Goal: Task Accomplishment & Management: Manage account settings

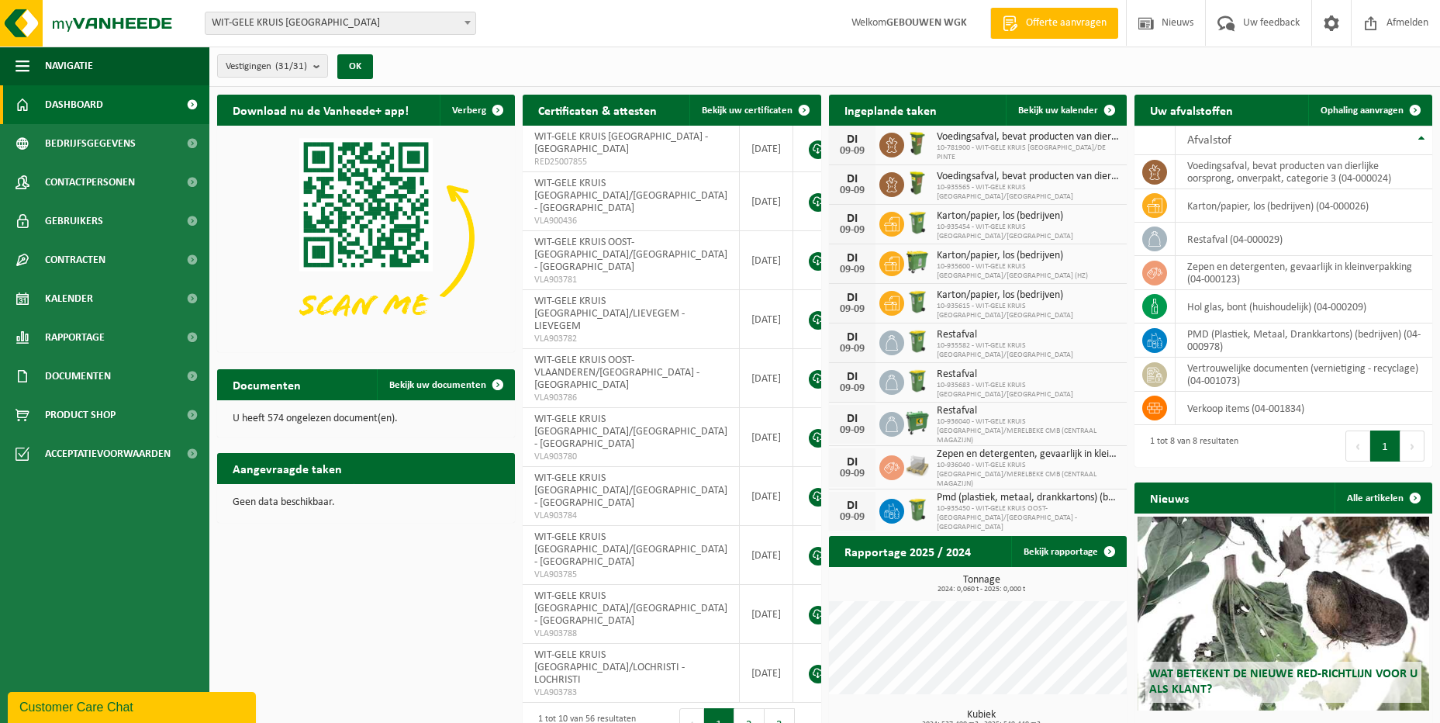
click at [423, 16] on span "WIT-GELE KRUIS [GEOGRAPHIC_DATA]" at bounding box center [340, 23] width 270 height 22
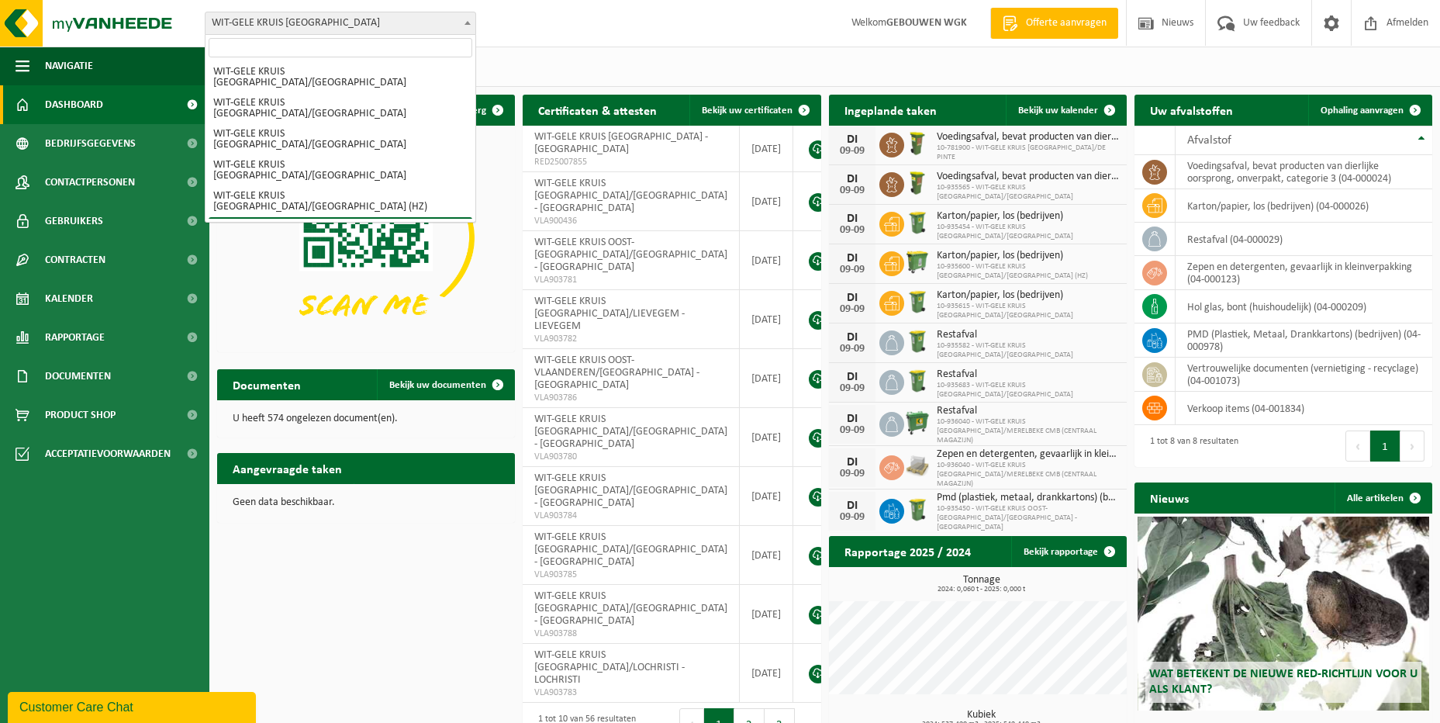
scroll to position [233, 0]
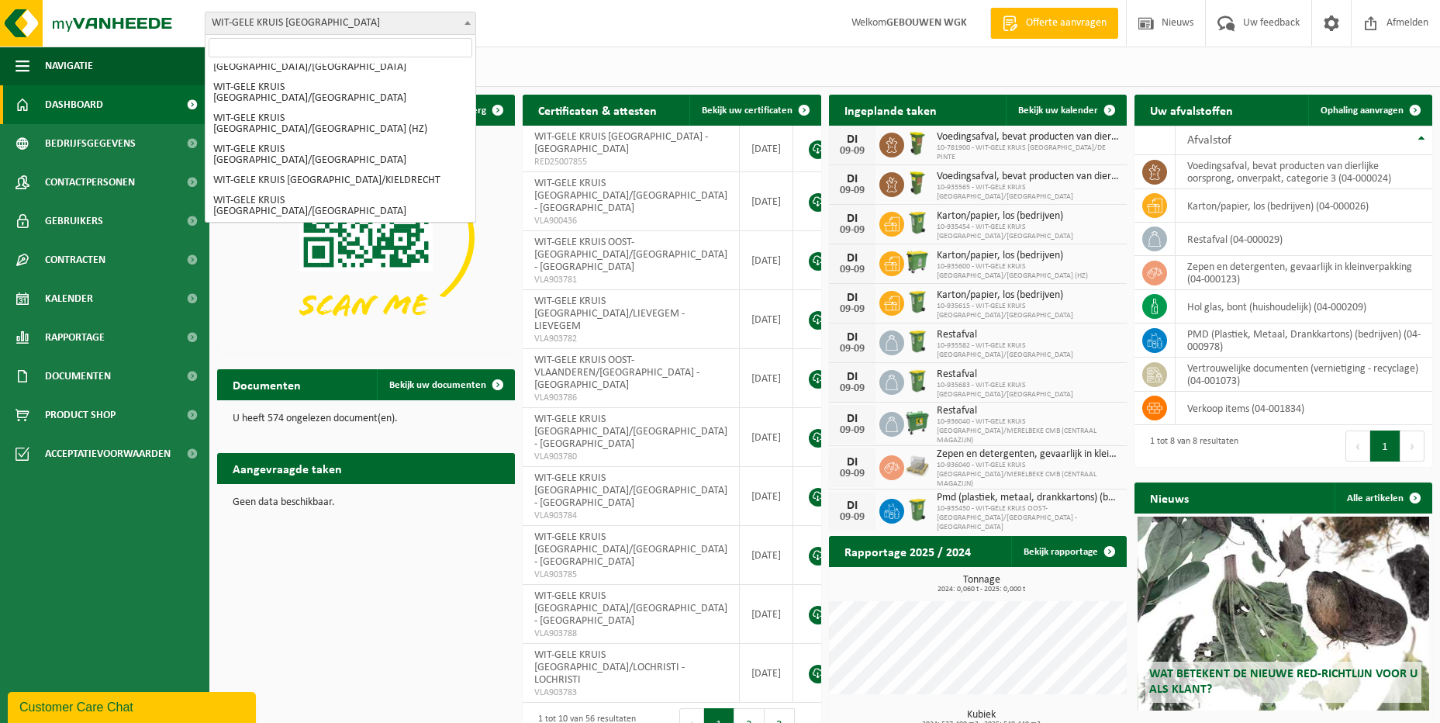
select select "136711"
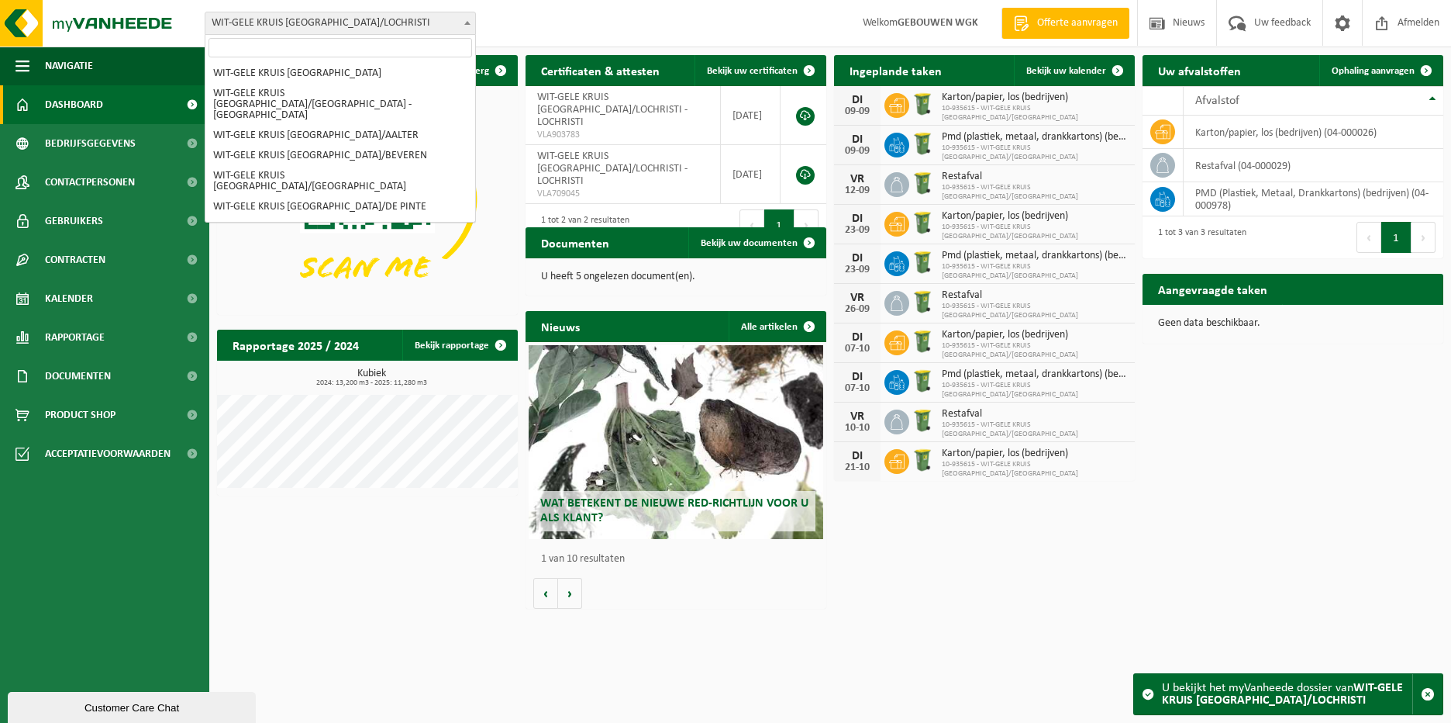
click at [471, 27] on span at bounding box center [468, 22] width 16 height 20
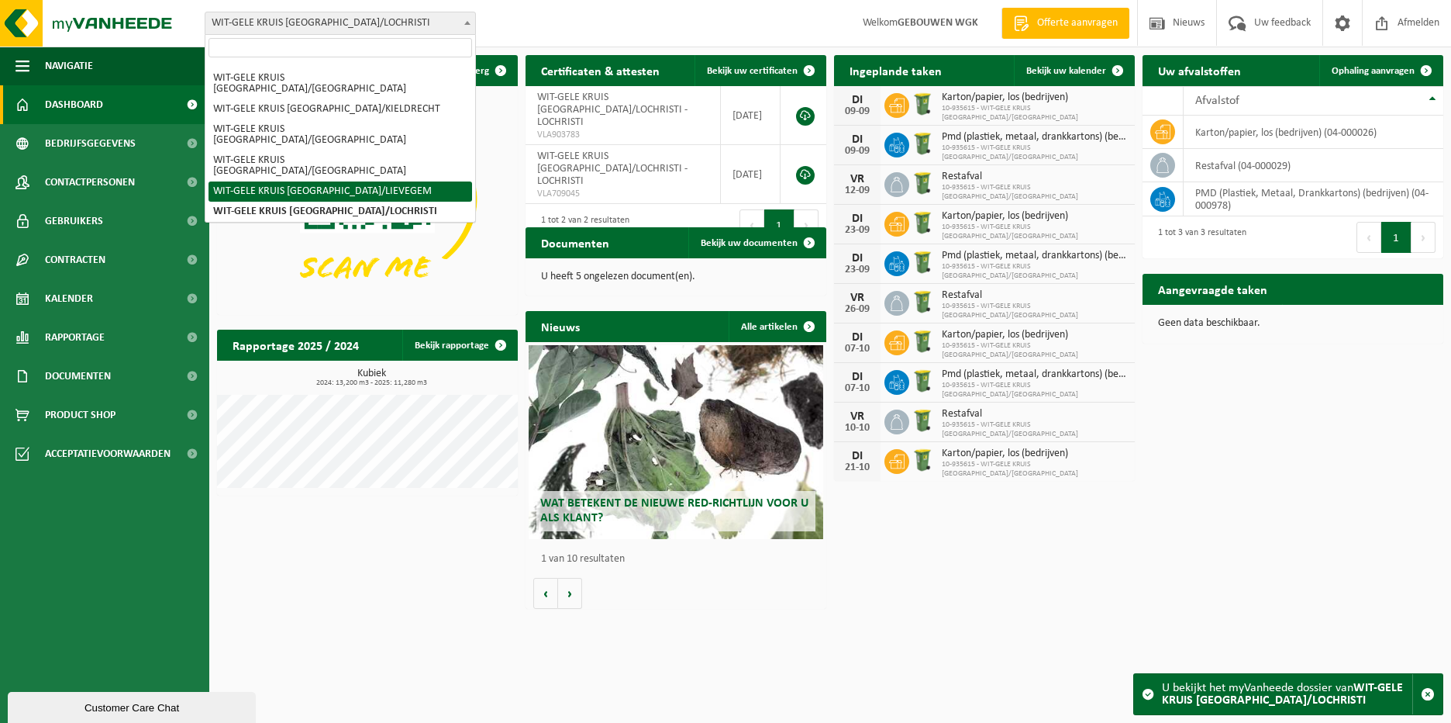
select select "136710"
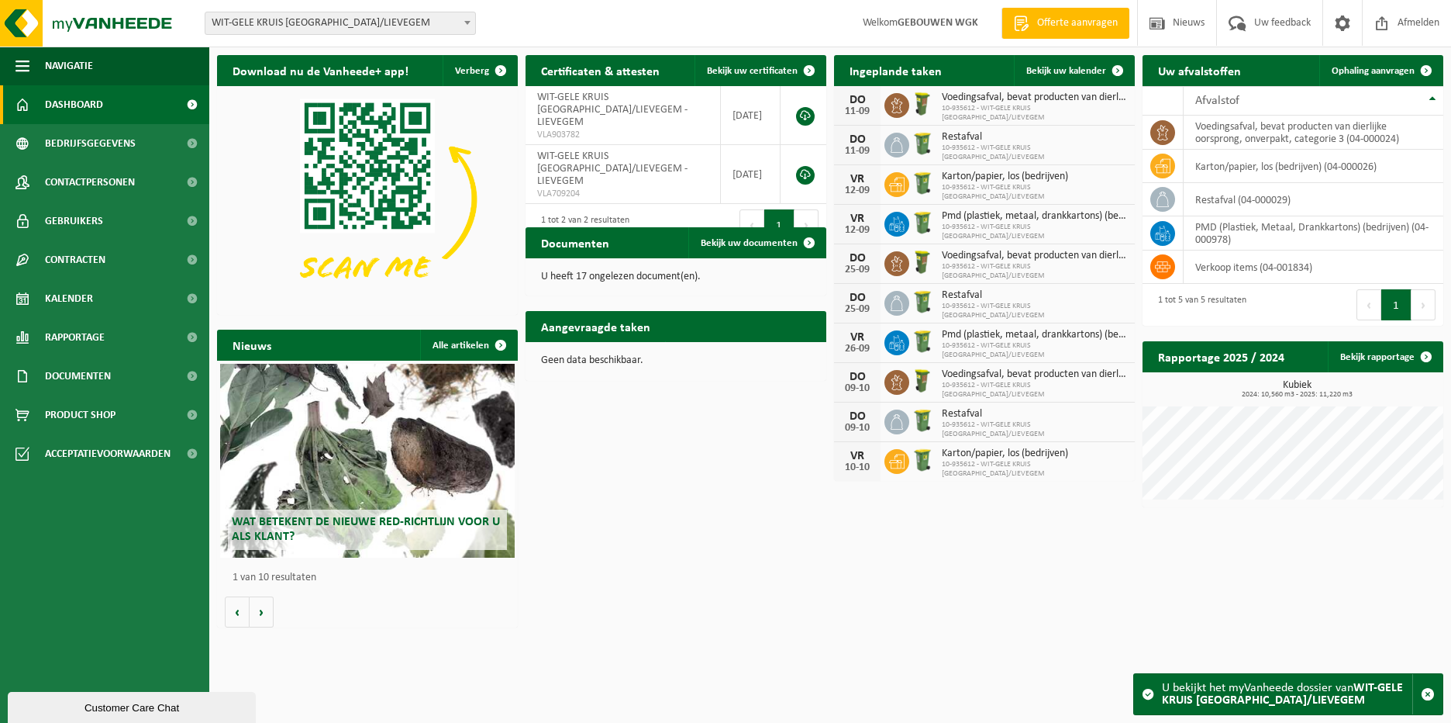
click at [914, 105] on img at bounding box center [922, 104] width 26 height 26
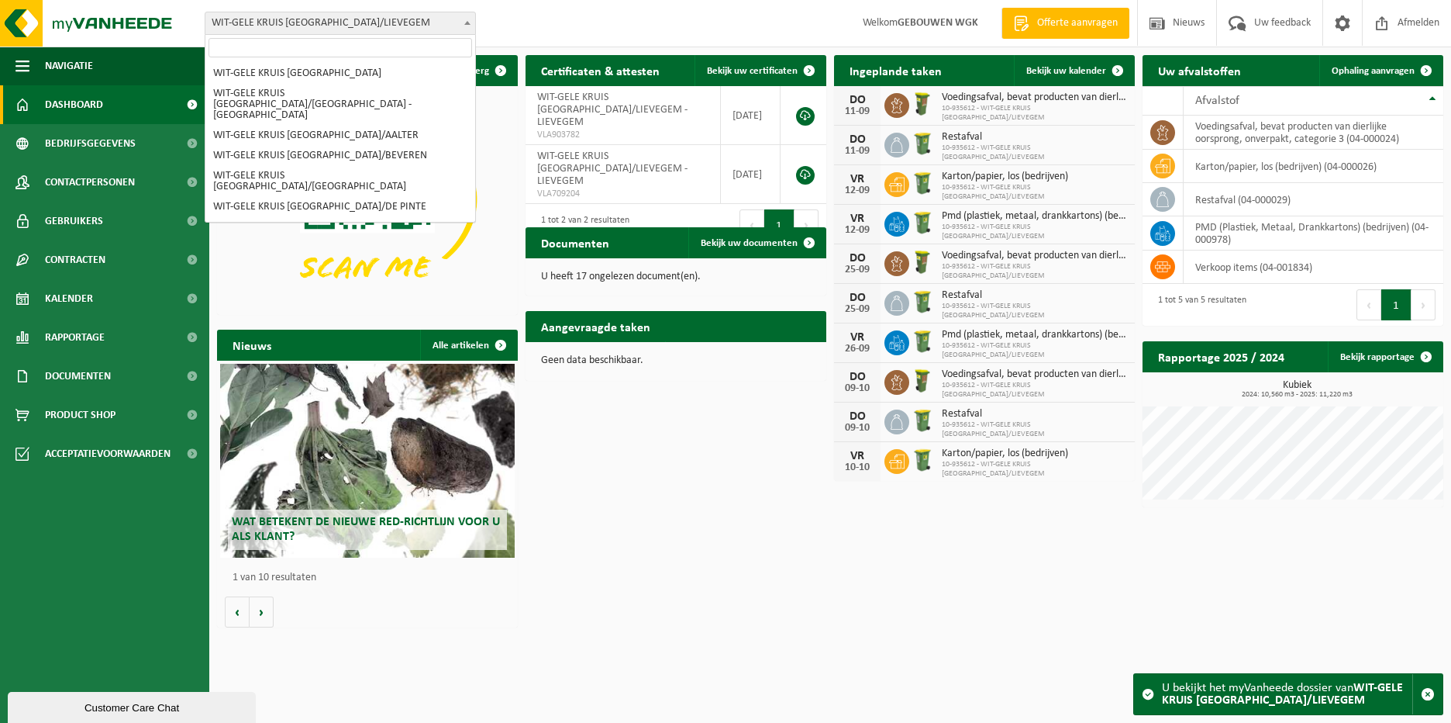
click at [461, 19] on span at bounding box center [468, 22] width 16 height 20
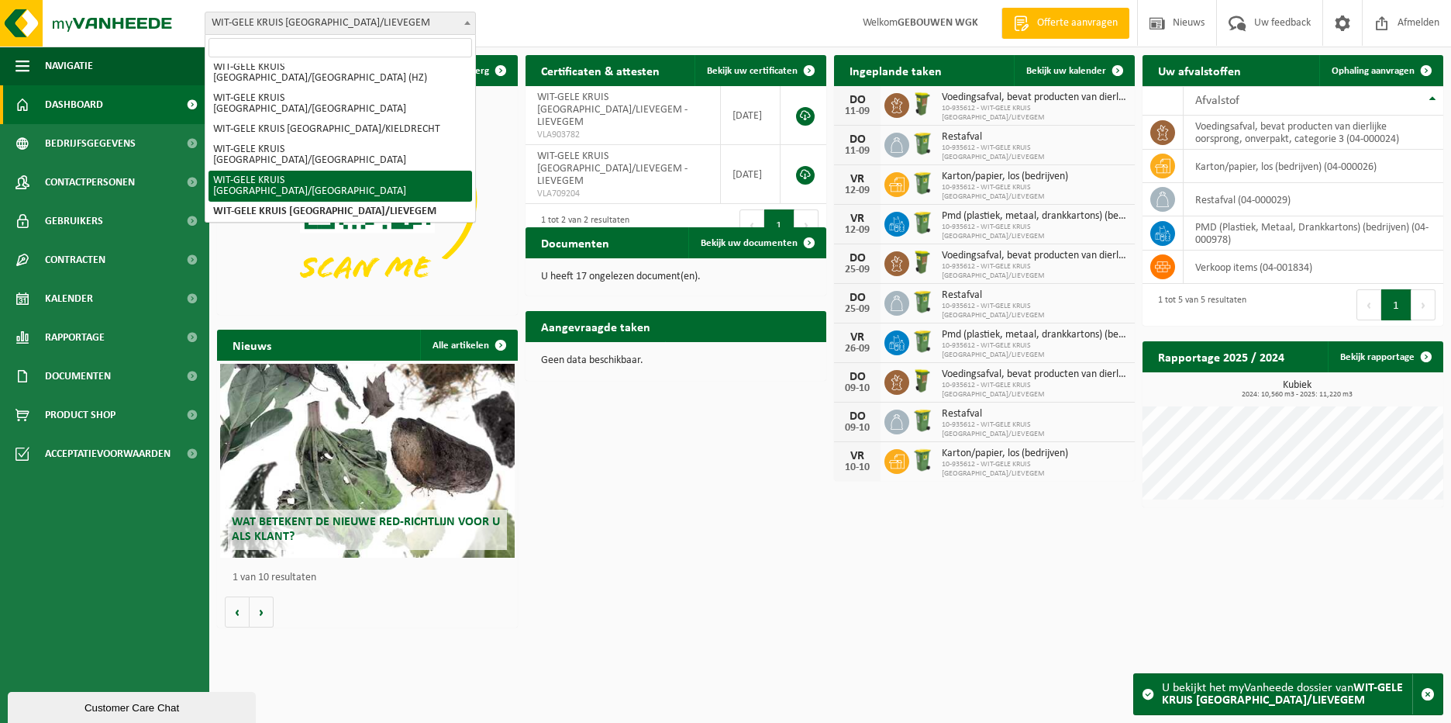
select select "136706"
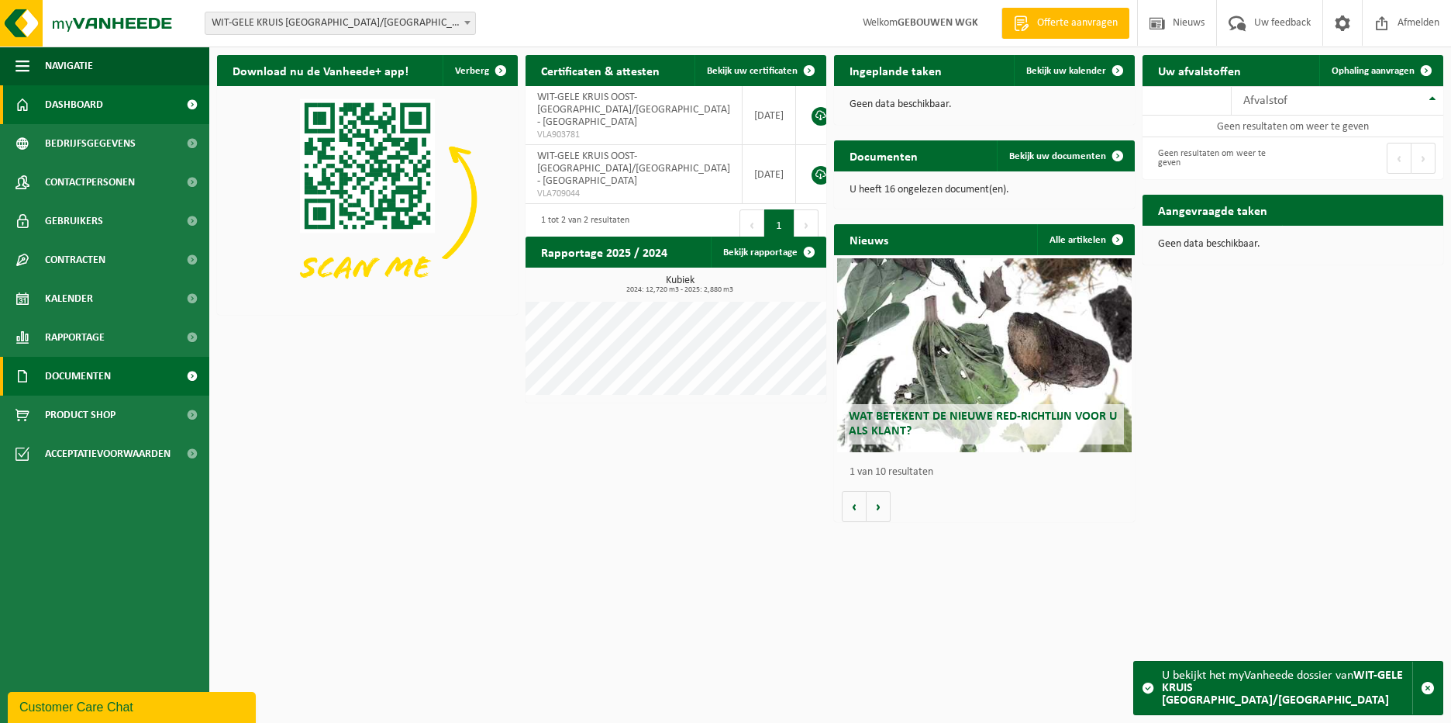
click at [82, 374] on span "Documenten" at bounding box center [78, 376] width 66 height 39
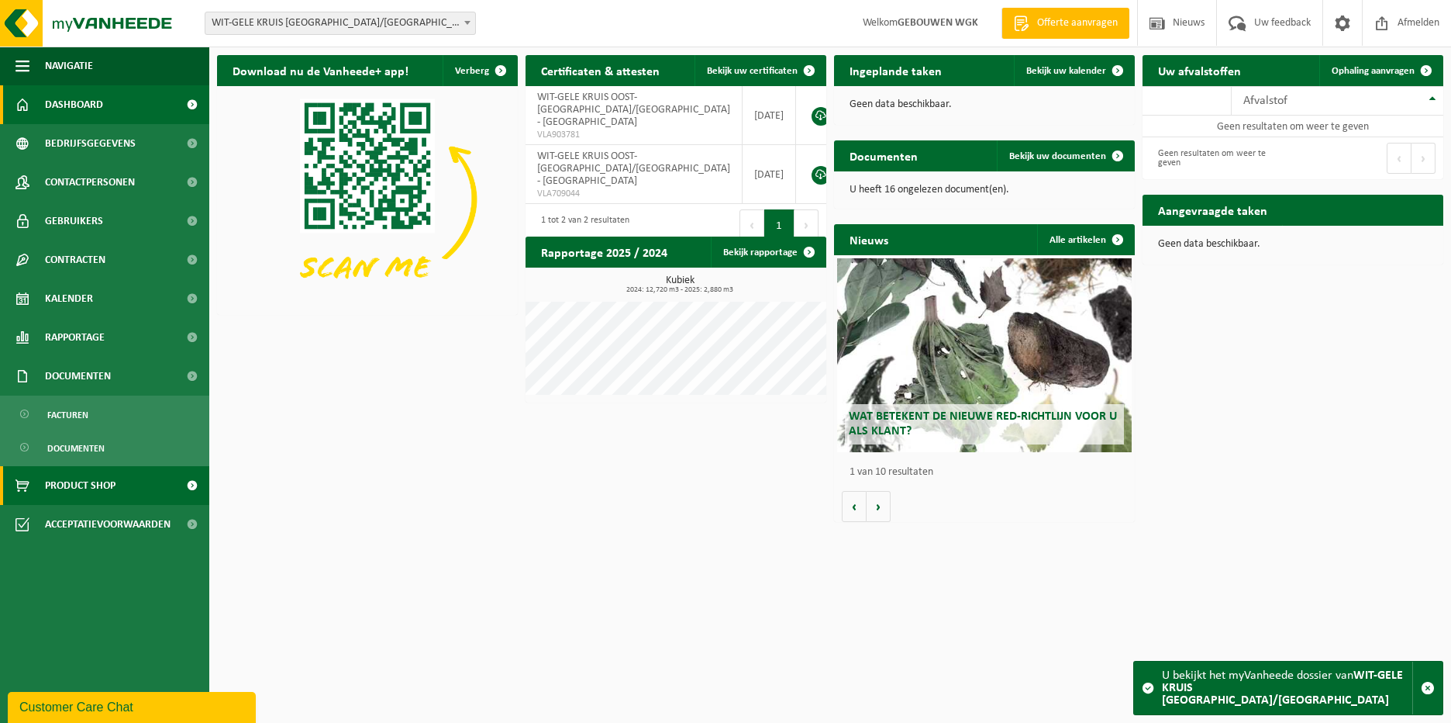
click at [119, 472] on link "Product Shop" at bounding box center [104, 485] width 209 height 39
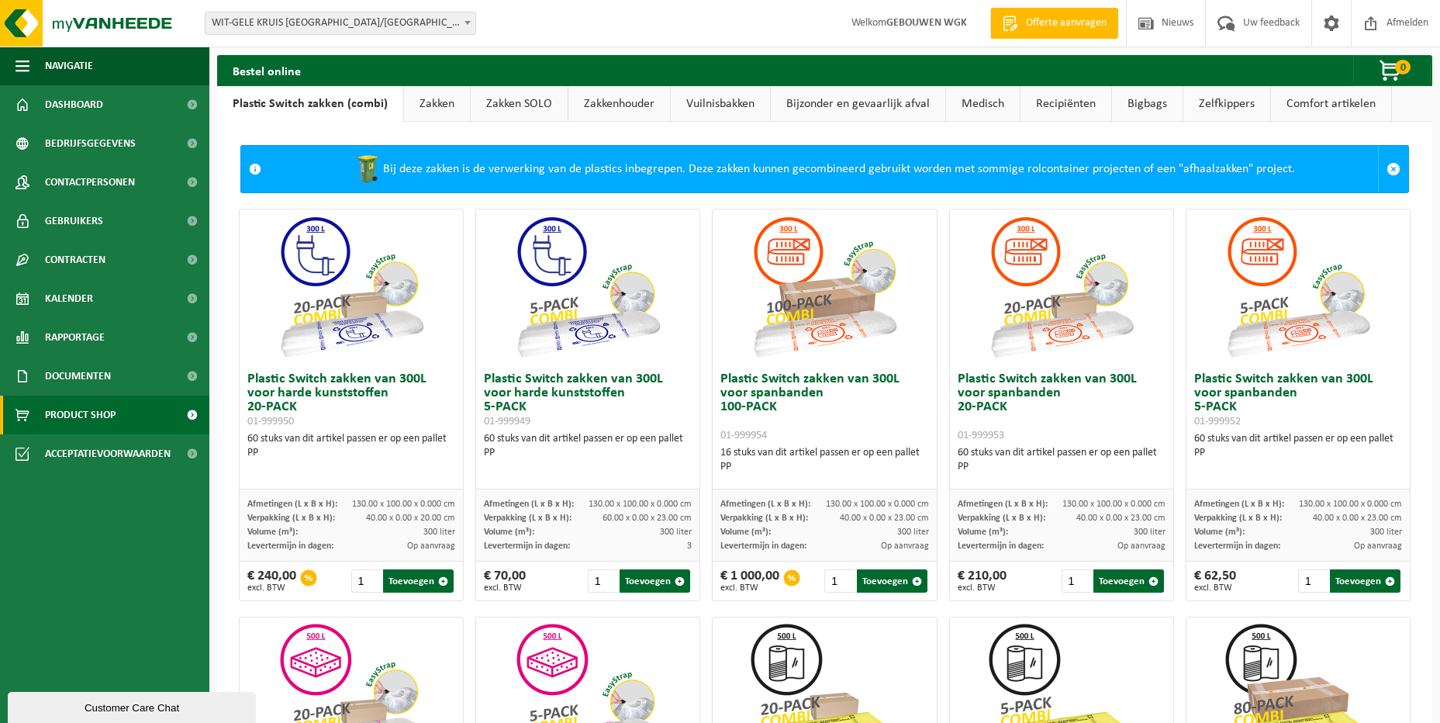
click at [704, 114] on link "Vuilnisbakken" at bounding box center [720, 104] width 99 height 36
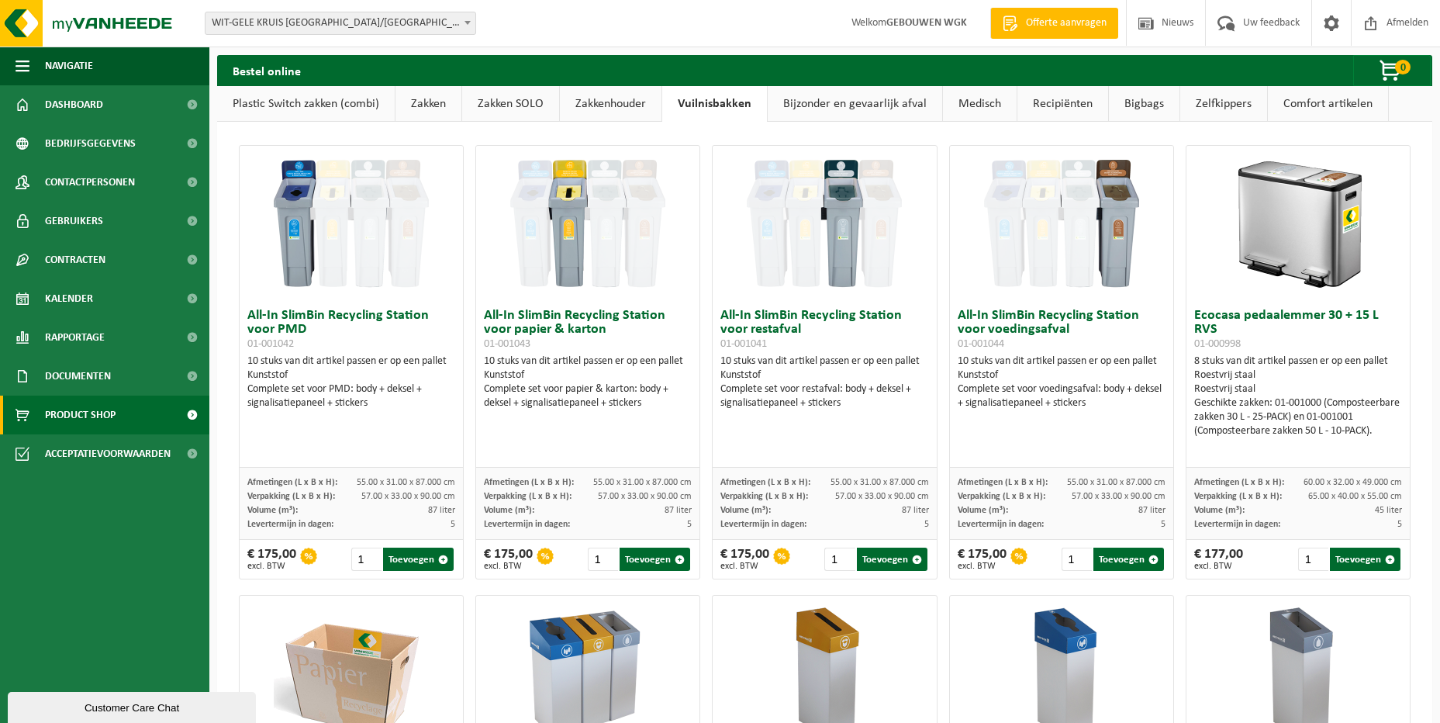
click at [1337, 101] on link "Comfort artikelen" at bounding box center [1328, 104] width 120 height 36
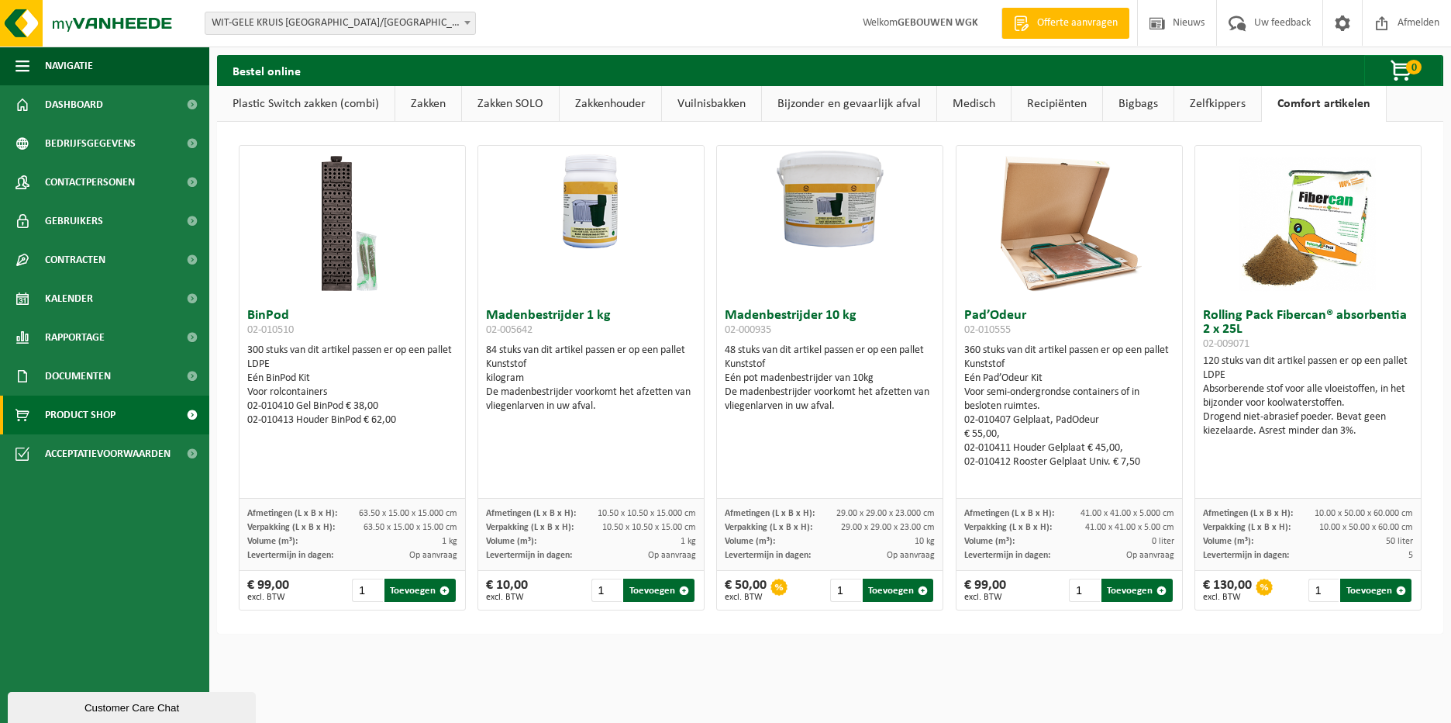
click at [1193, 106] on link "Zelfkippers" at bounding box center [1218, 104] width 87 height 36
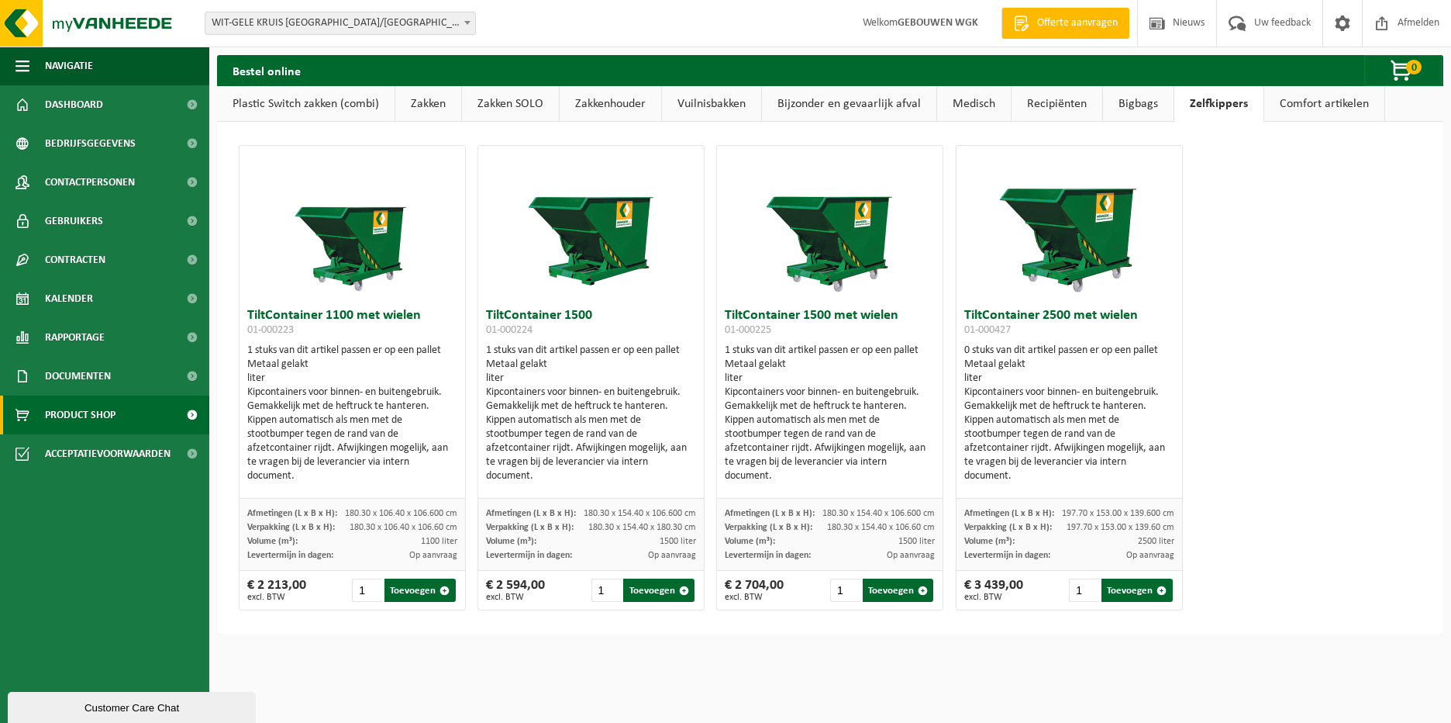
click at [1085, 106] on link "Recipiënten" at bounding box center [1057, 104] width 91 height 36
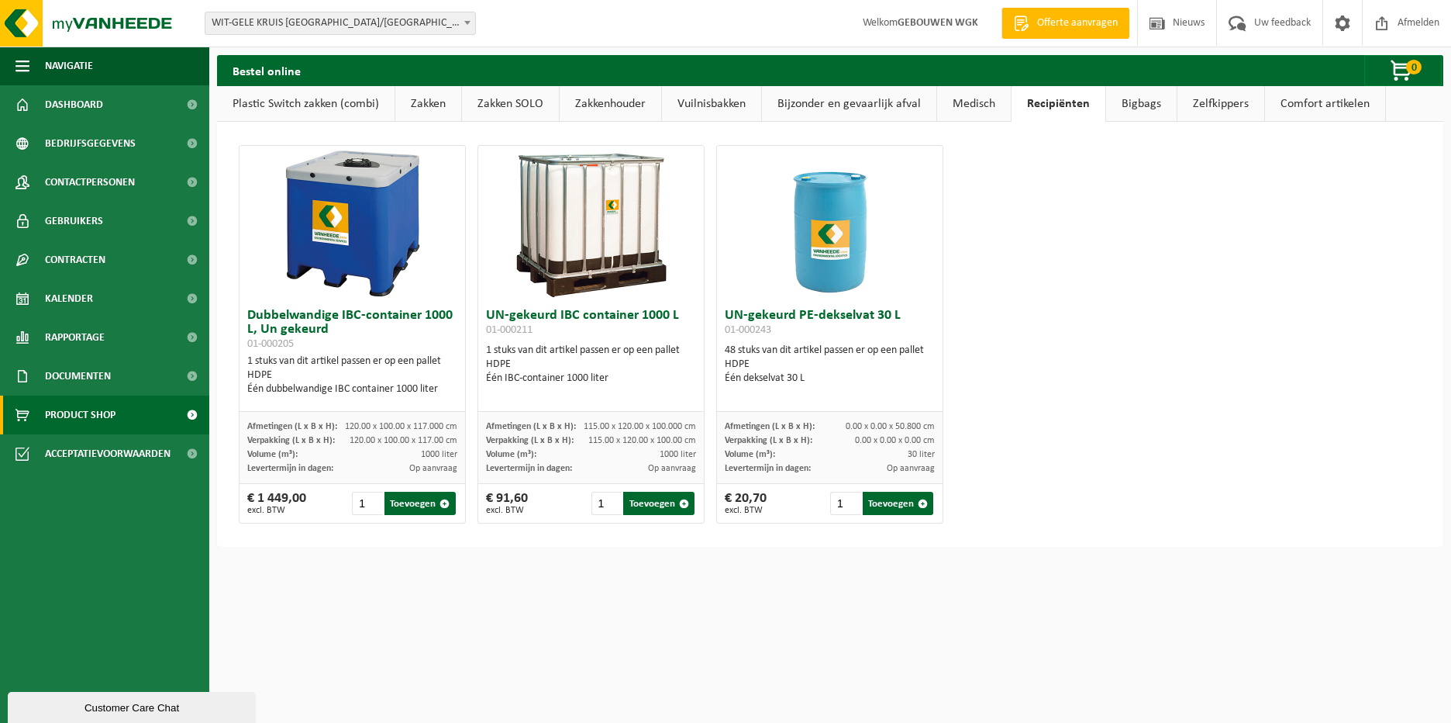
click at [959, 104] on link "Medisch" at bounding box center [974, 104] width 74 height 36
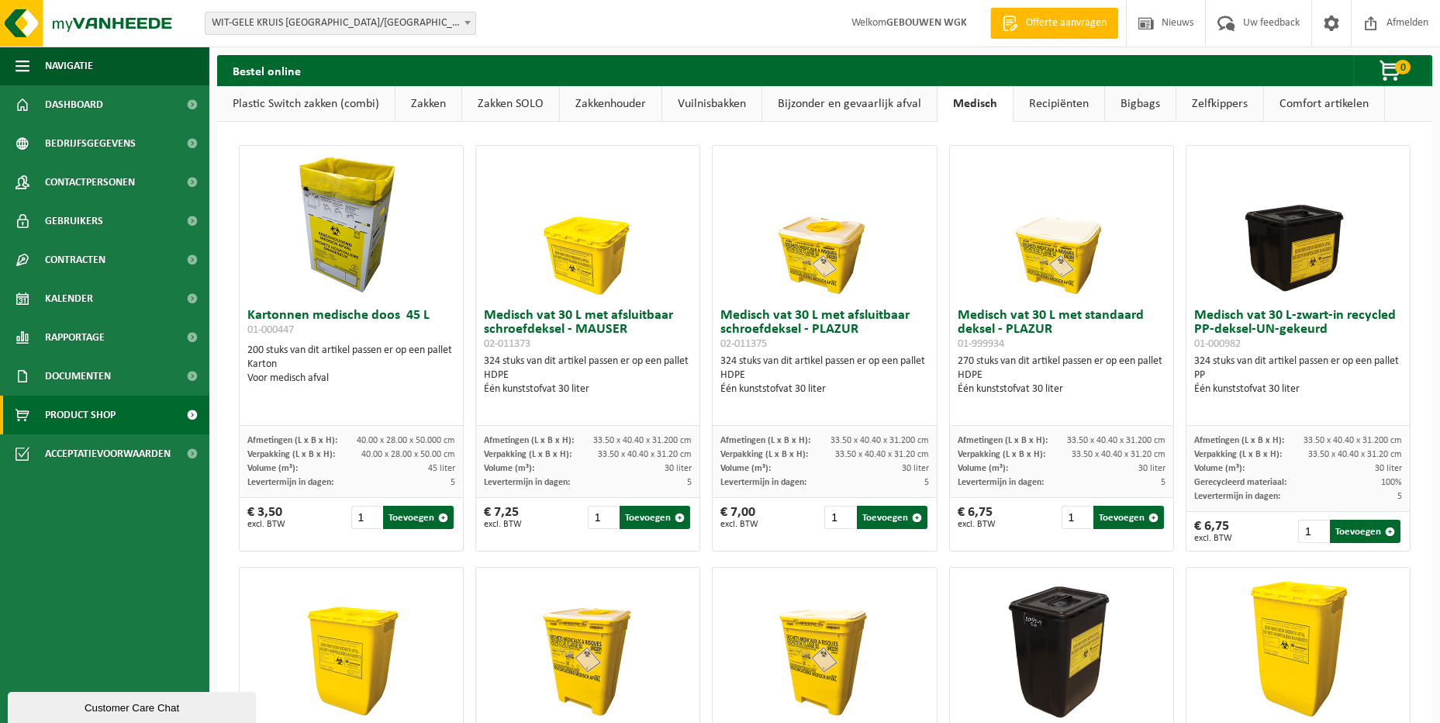
click at [864, 107] on link "Bijzonder en gevaarlijk afval" at bounding box center [849, 104] width 174 height 36
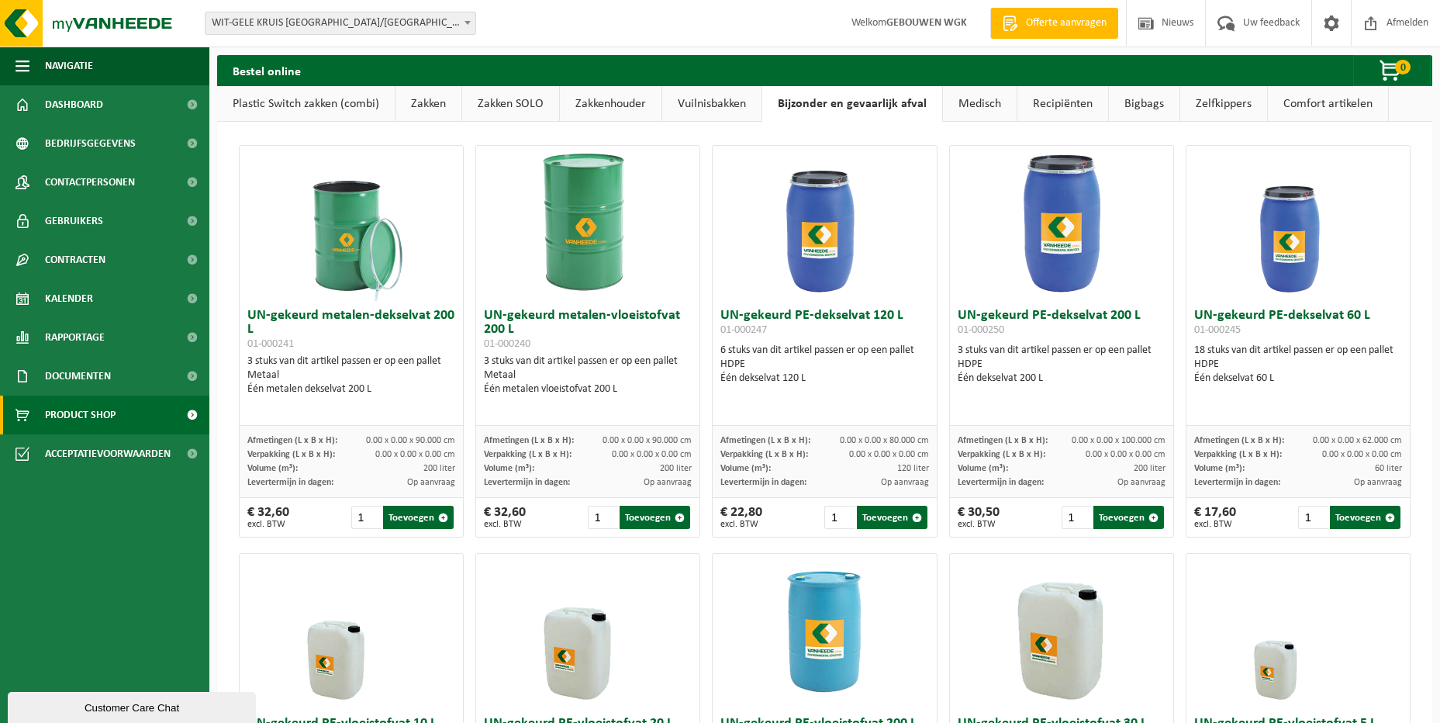
click at [973, 102] on link "Medisch" at bounding box center [980, 104] width 74 height 36
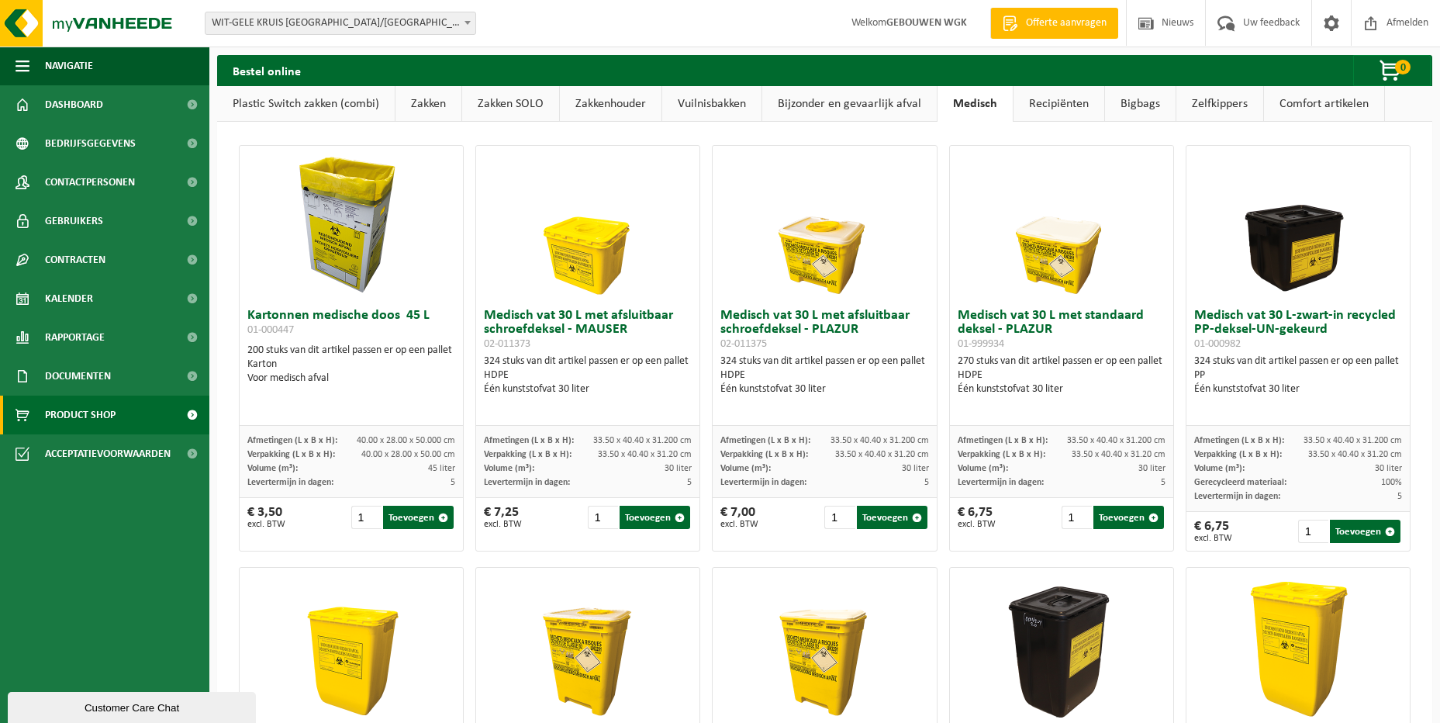
click at [837, 106] on link "Bijzonder en gevaarlijk afval" at bounding box center [849, 104] width 174 height 36
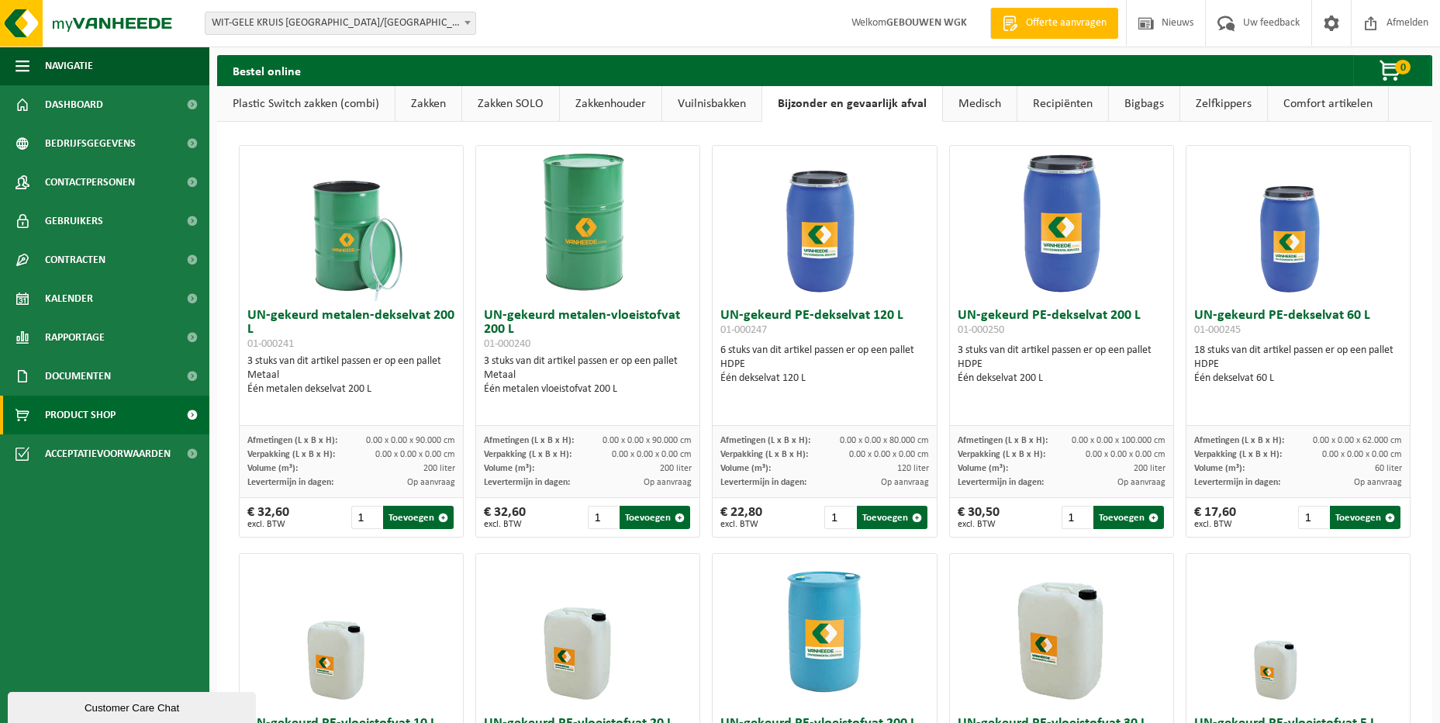
click at [692, 106] on link "Vuilnisbakken" at bounding box center [711, 104] width 99 height 36
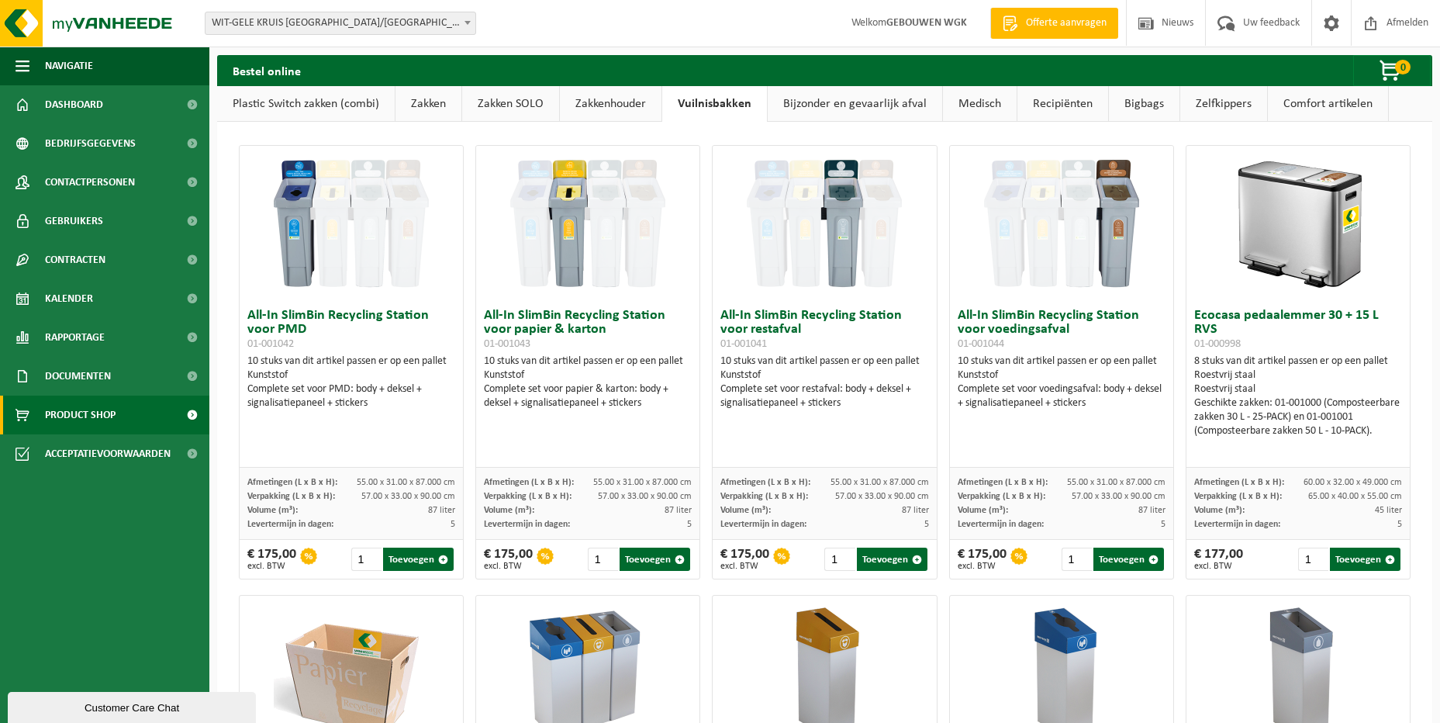
click at [598, 106] on link "Zakkenhouder" at bounding box center [611, 104] width 102 height 36
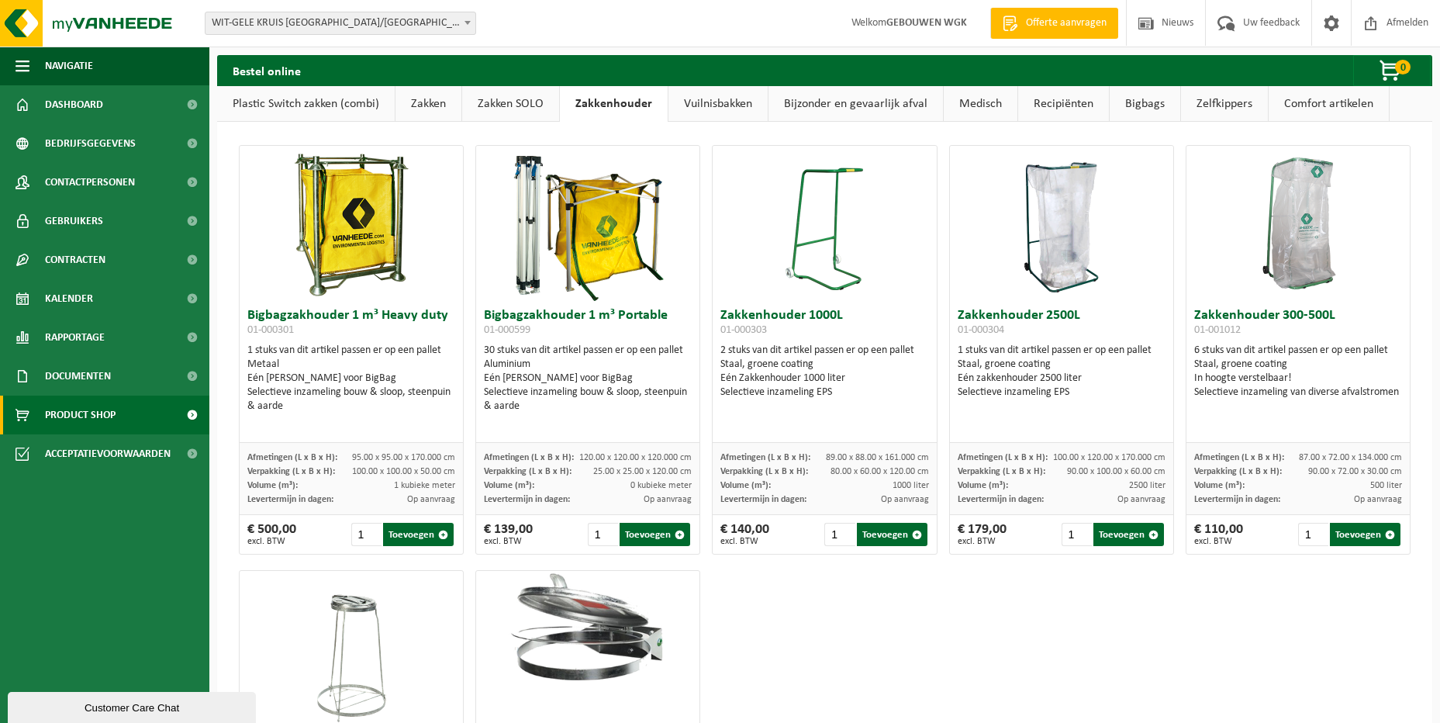
click at [519, 106] on link "Zakken SOLO" at bounding box center [510, 104] width 97 height 36
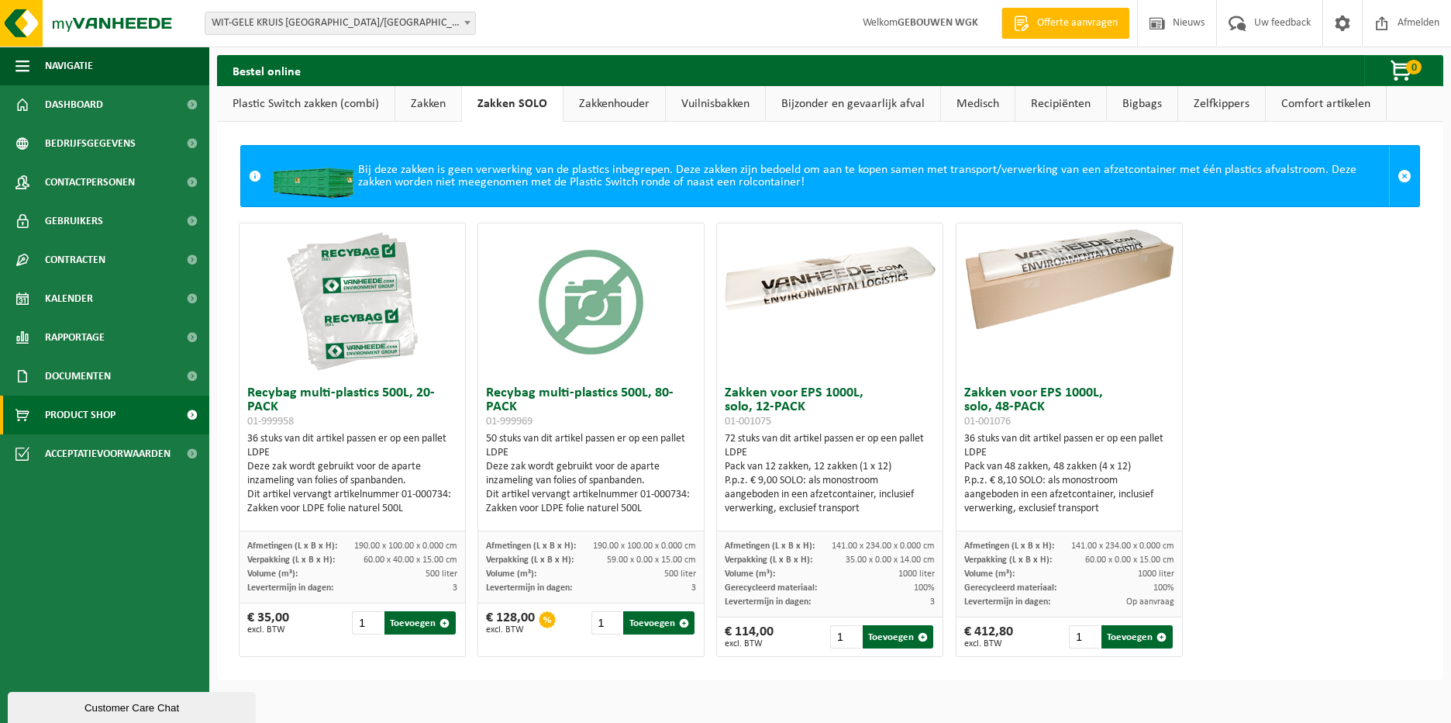
click at [433, 109] on link "Zakken" at bounding box center [428, 104] width 66 height 36
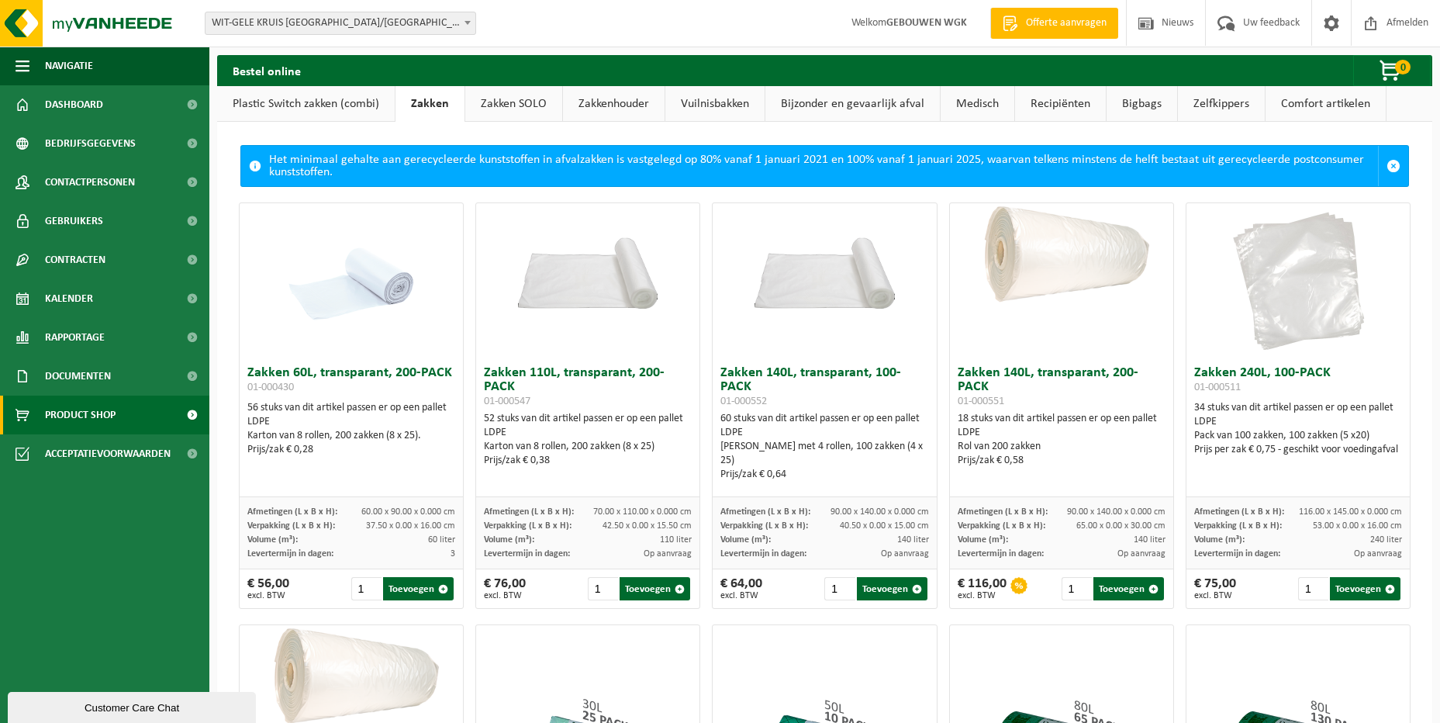
click at [359, 111] on link "Plastic Switch zakken (combi)" at bounding box center [306, 104] width 178 height 36
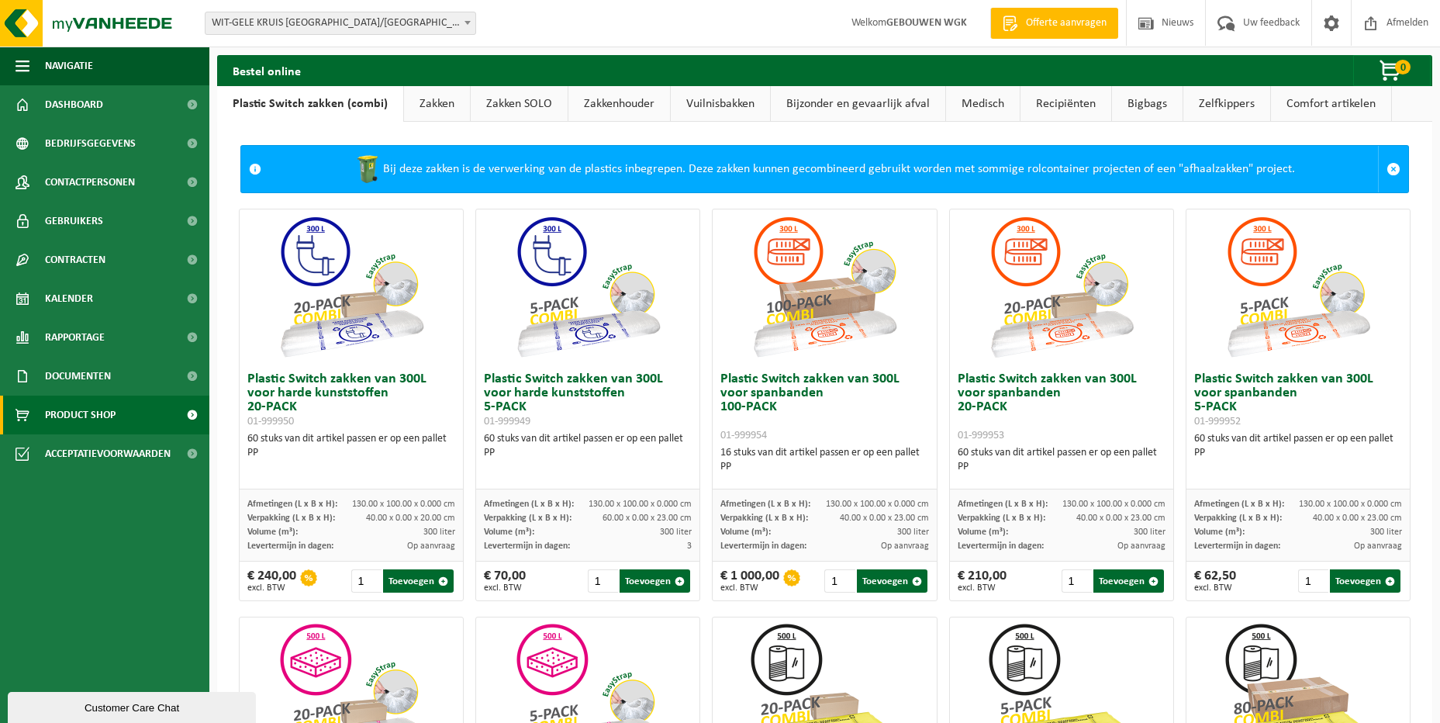
click at [448, 111] on link "Zakken" at bounding box center [437, 104] width 66 height 36
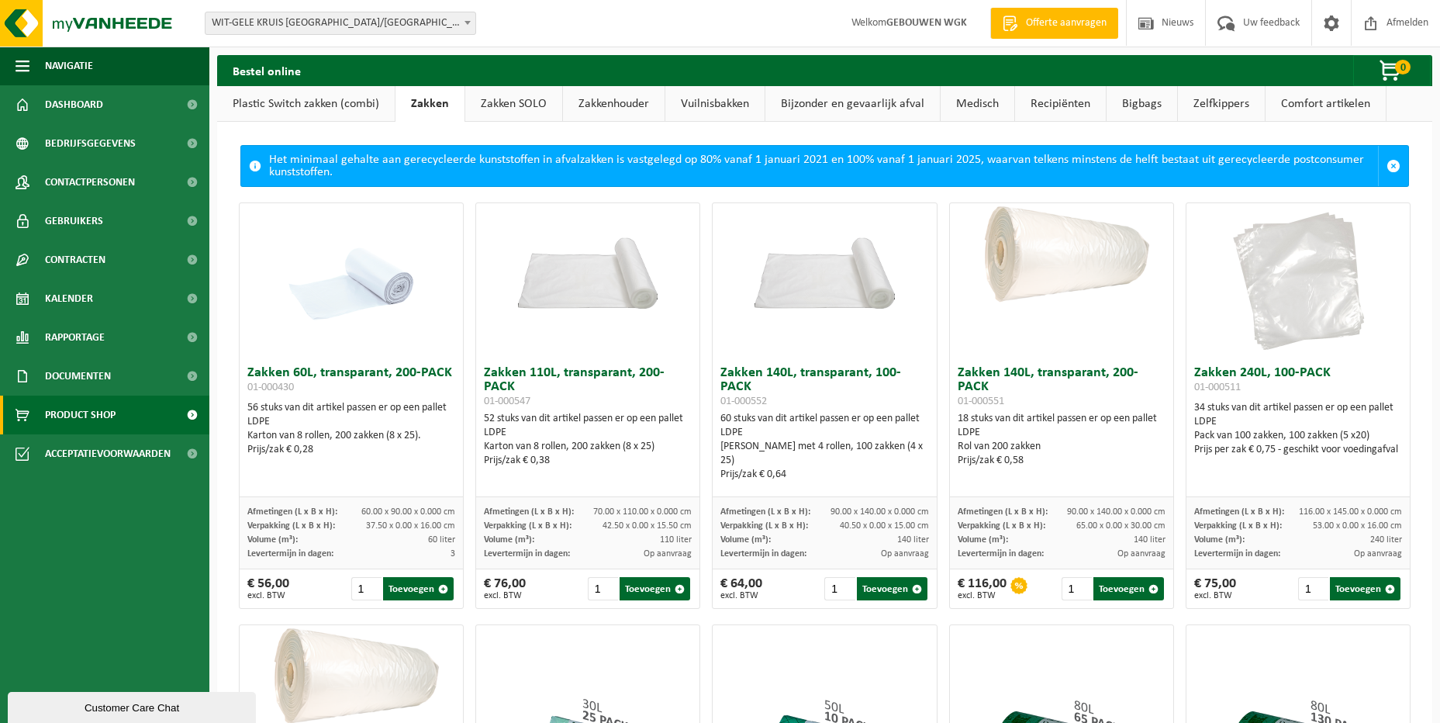
click at [505, 105] on link "Zakken SOLO" at bounding box center [513, 104] width 97 height 36
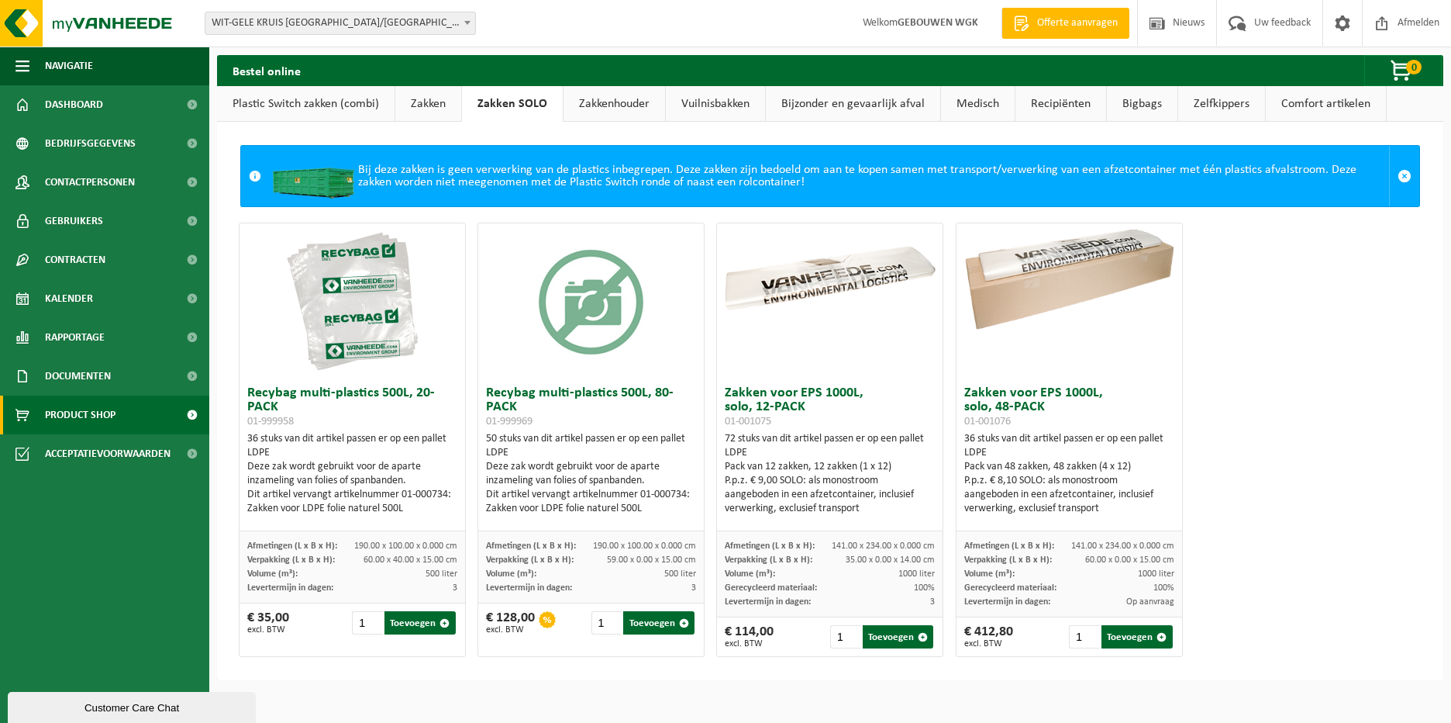
click at [637, 105] on link "Zakkenhouder" at bounding box center [615, 104] width 102 height 36
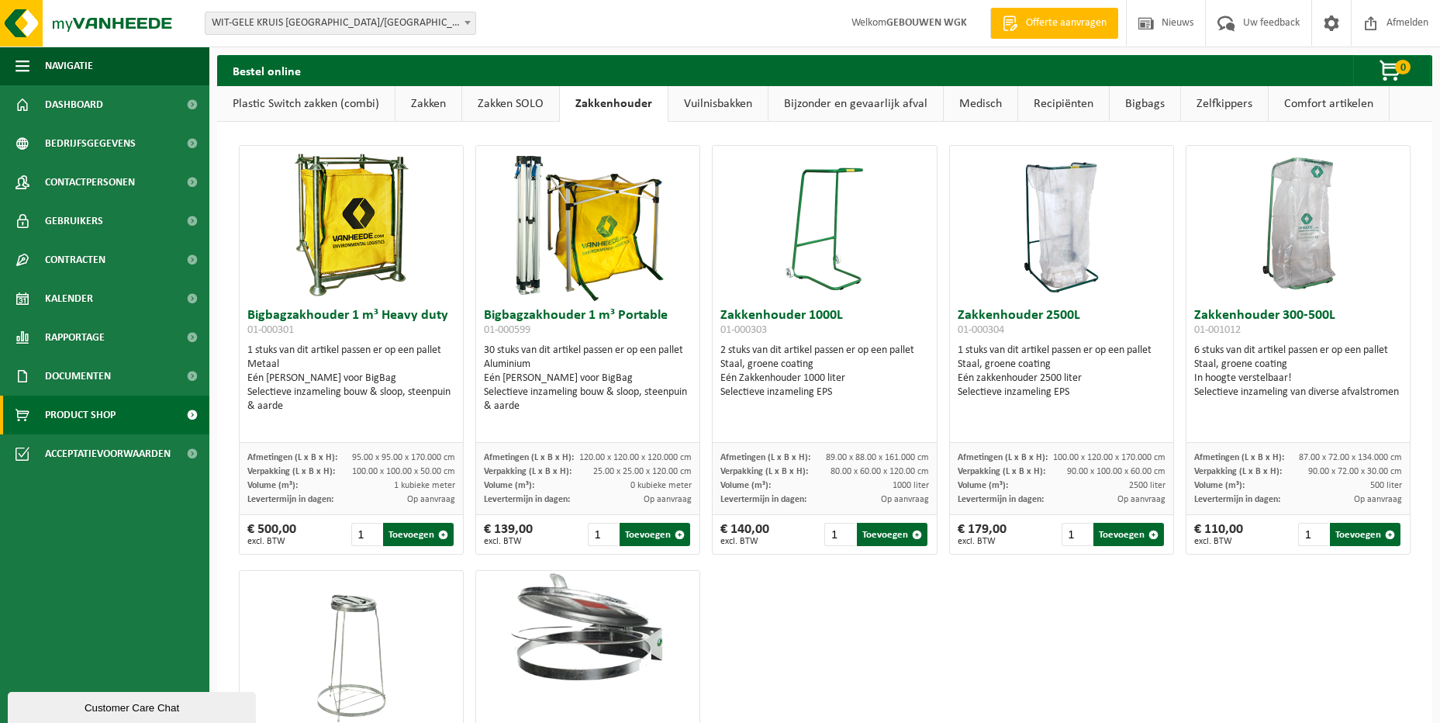
click at [712, 105] on link "Vuilnisbakken" at bounding box center [717, 104] width 99 height 36
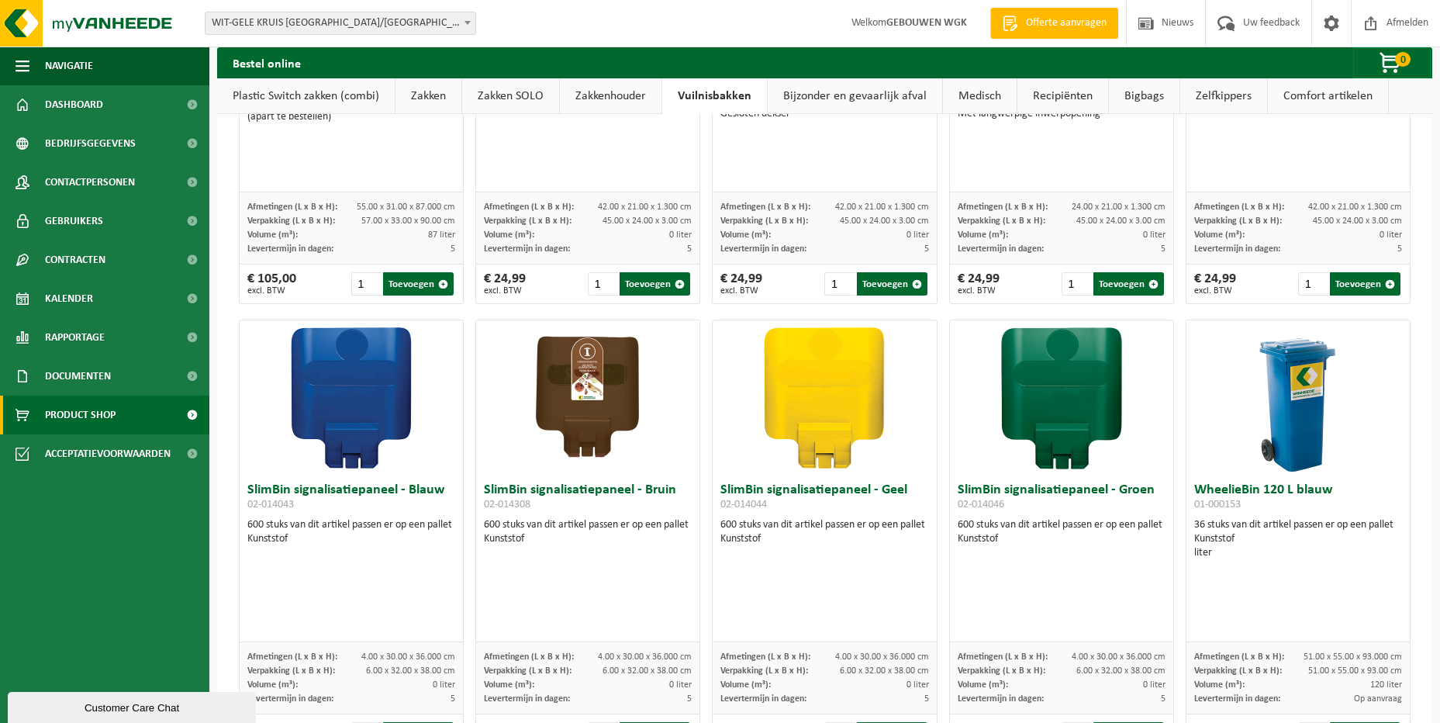
scroll to position [1601, 0]
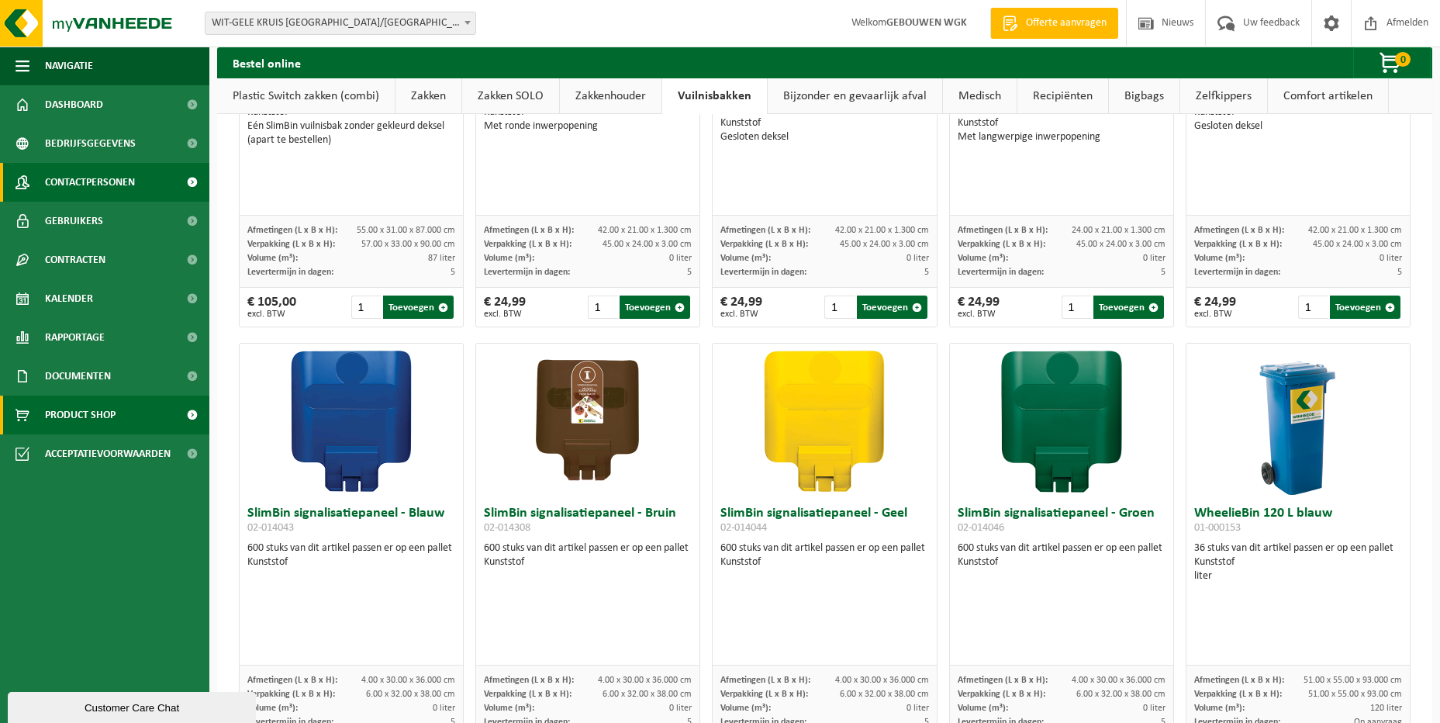
click at [127, 170] on span "Contactpersonen" at bounding box center [90, 182] width 90 height 39
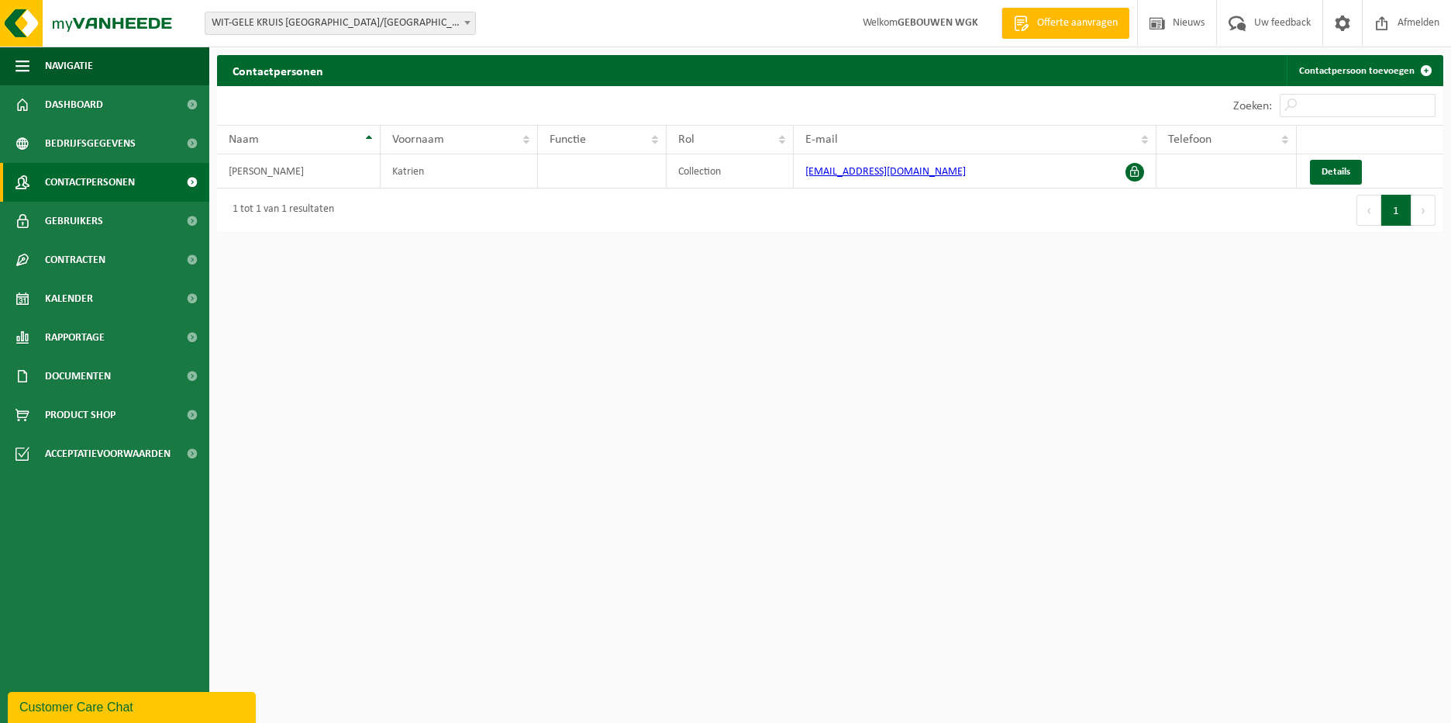
click at [132, 152] on span "Bedrijfsgegevens" at bounding box center [90, 143] width 91 height 39
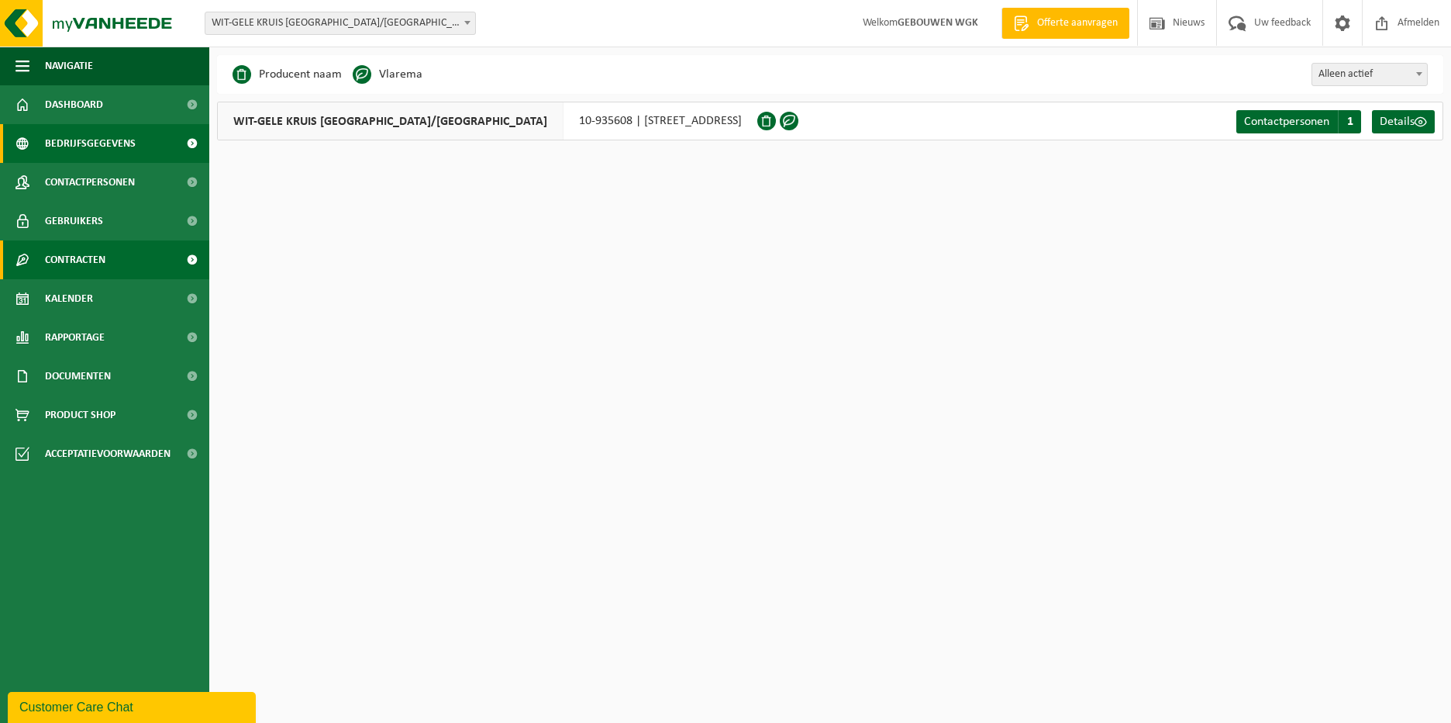
click at [128, 258] on link "Contracten" at bounding box center [104, 259] width 209 height 39
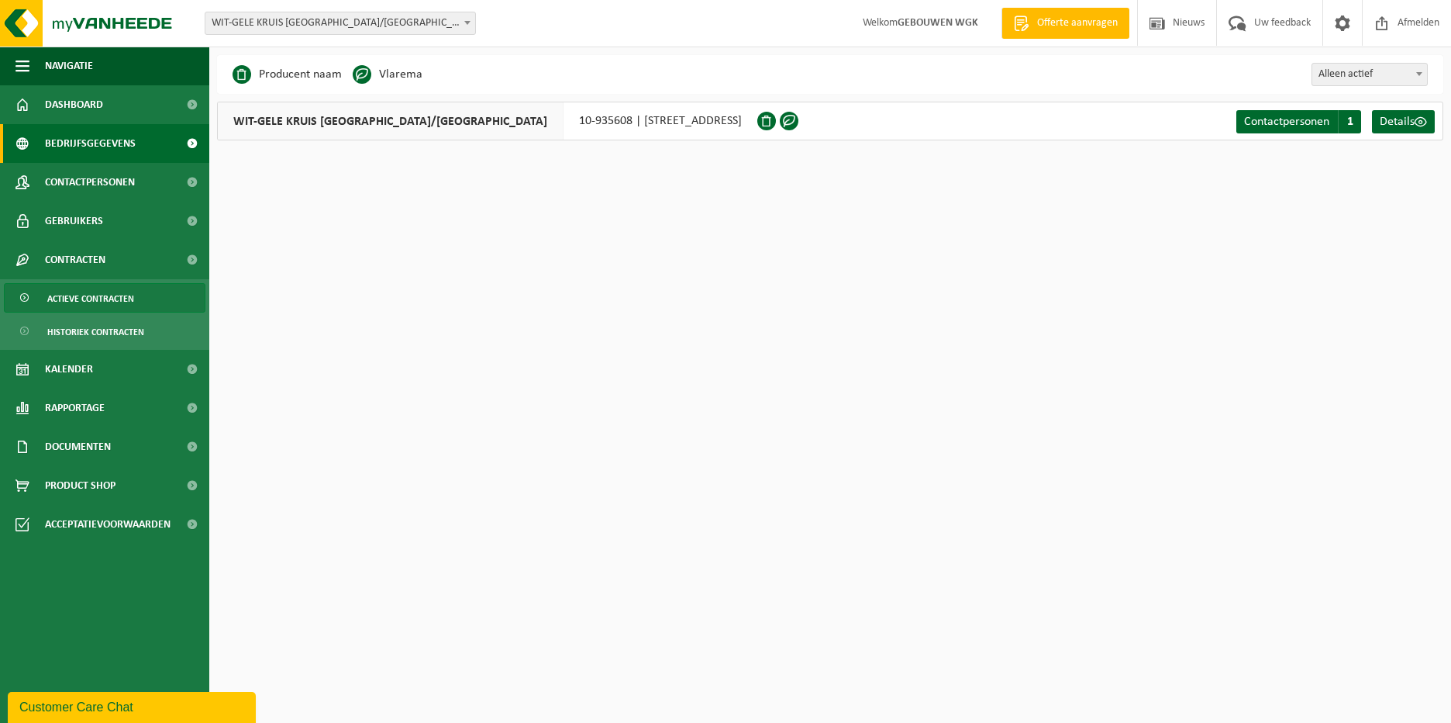
click at [120, 305] on span "Actieve contracten" at bounding box center [90, 298] width 87 height 29
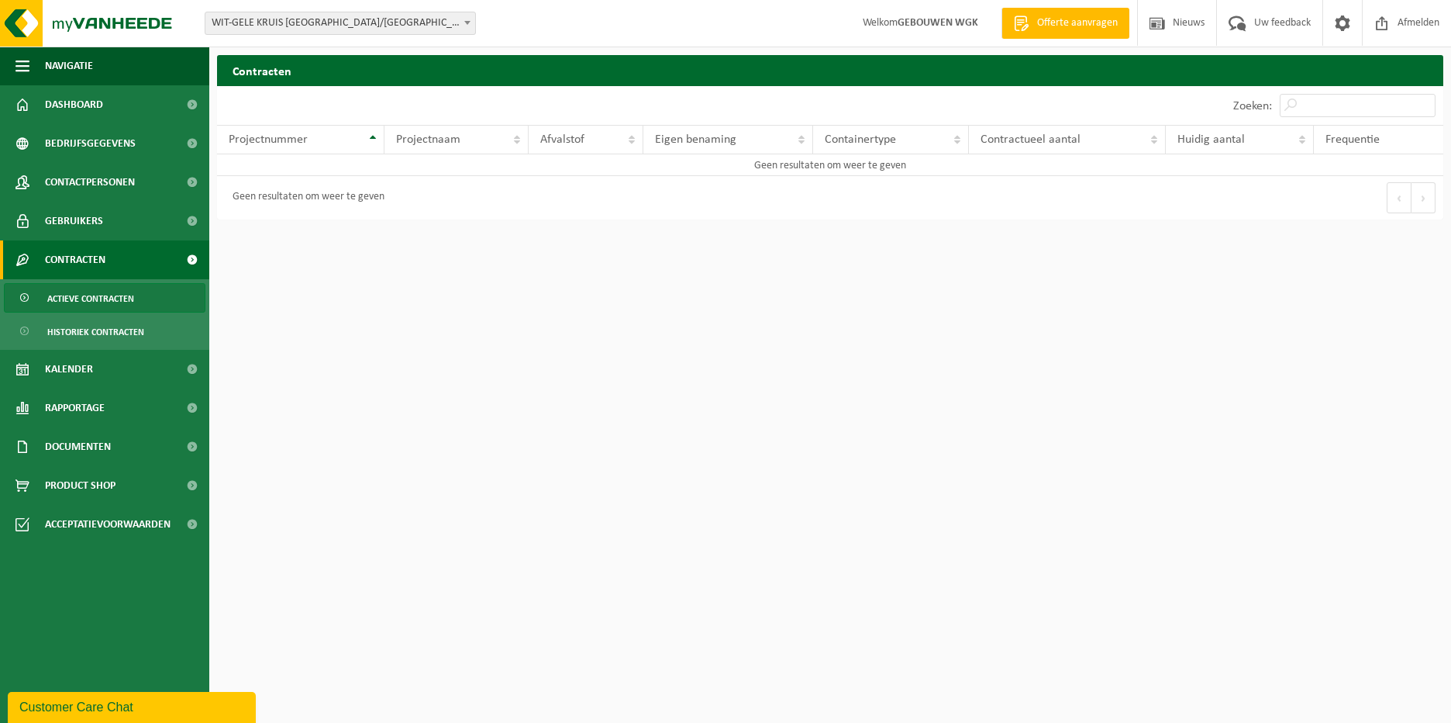
click at [1023, 24] on span at bounding box center [1021, 24] width 23 height 16
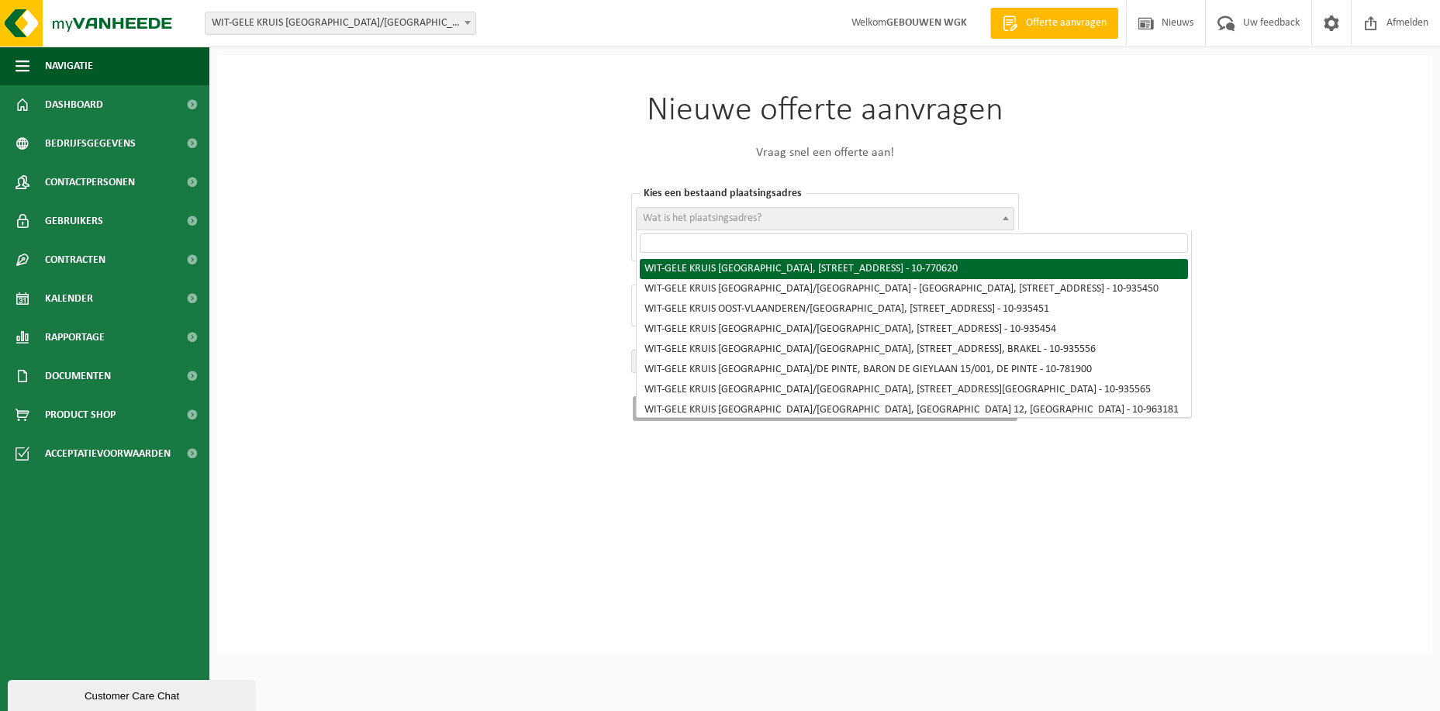
click at [820, 219] on span "Wat is het plaatsingsadres?" at bounding box center [825, 219] width 377 height 22
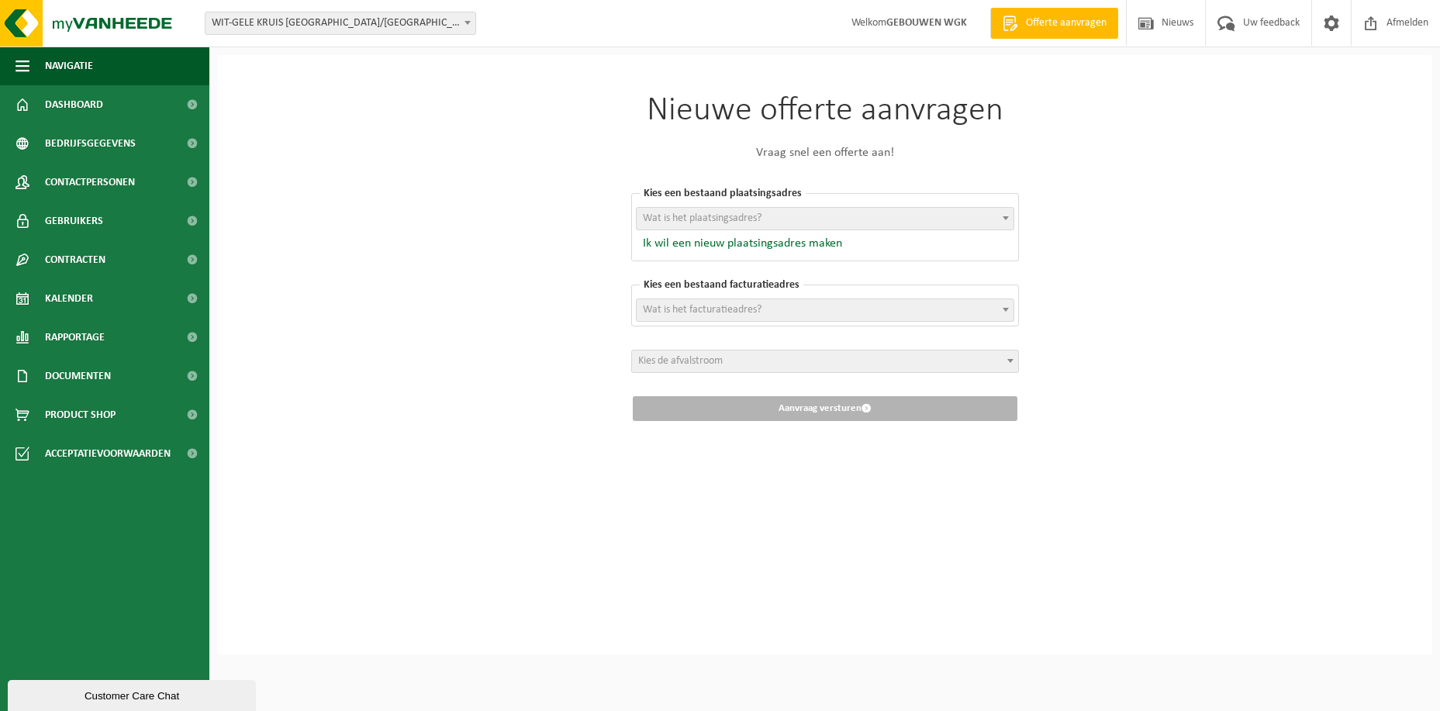
click at [820, 219] on span "Wat is het plaatsingsadres?" at bounding box center [825, 219] width 377 height 22
click at [101, 30] on img at bounding box center [93, 23] width 186 height 47
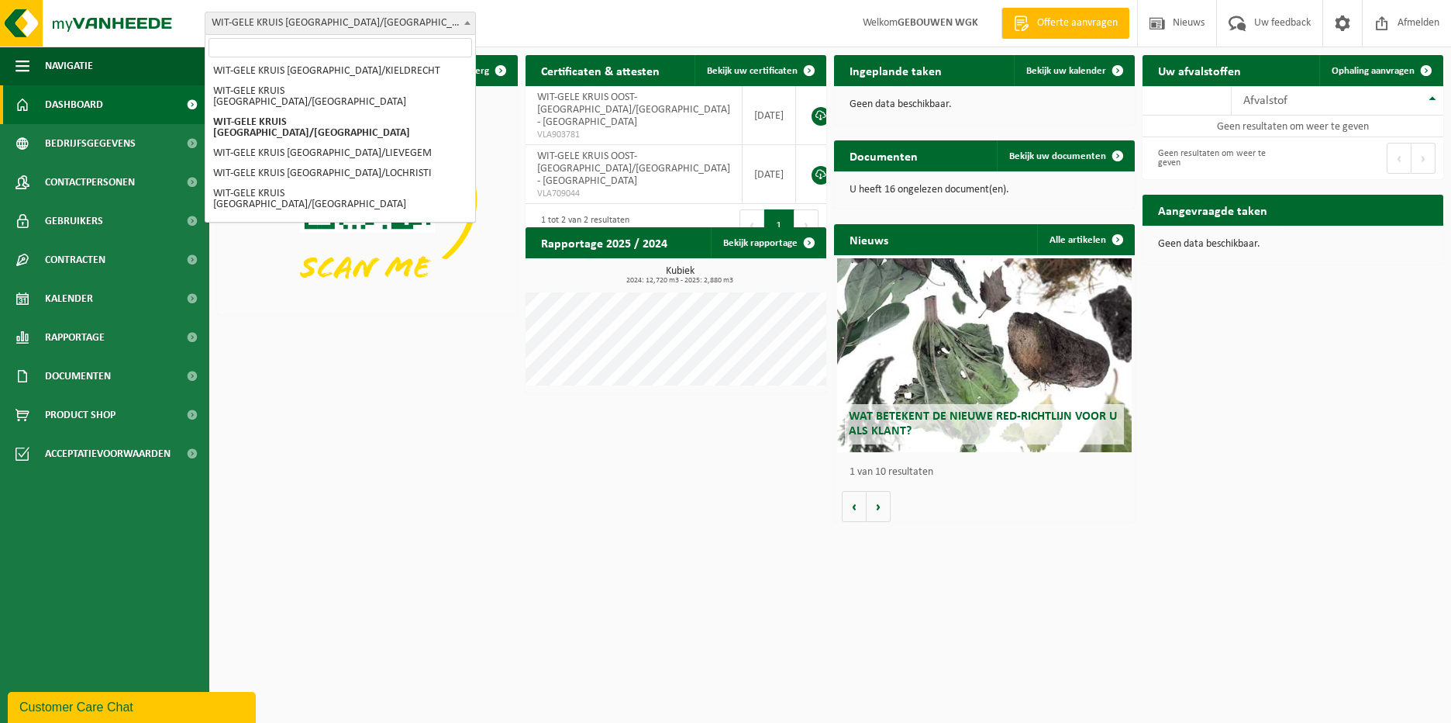
scroll to position [341, 0]
select select "136711"
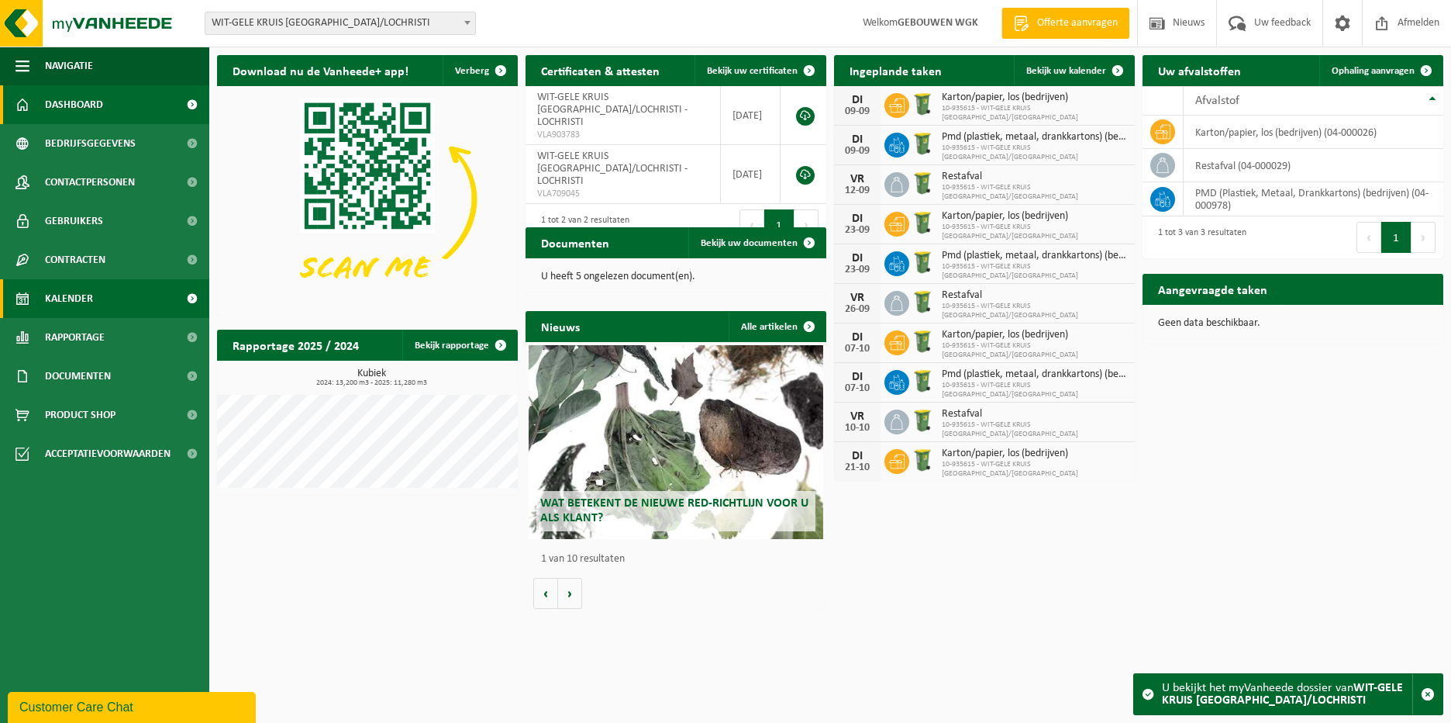
click at [111, 291] on link "Kalender" at bounding box center [104, 298] width 209 height 39
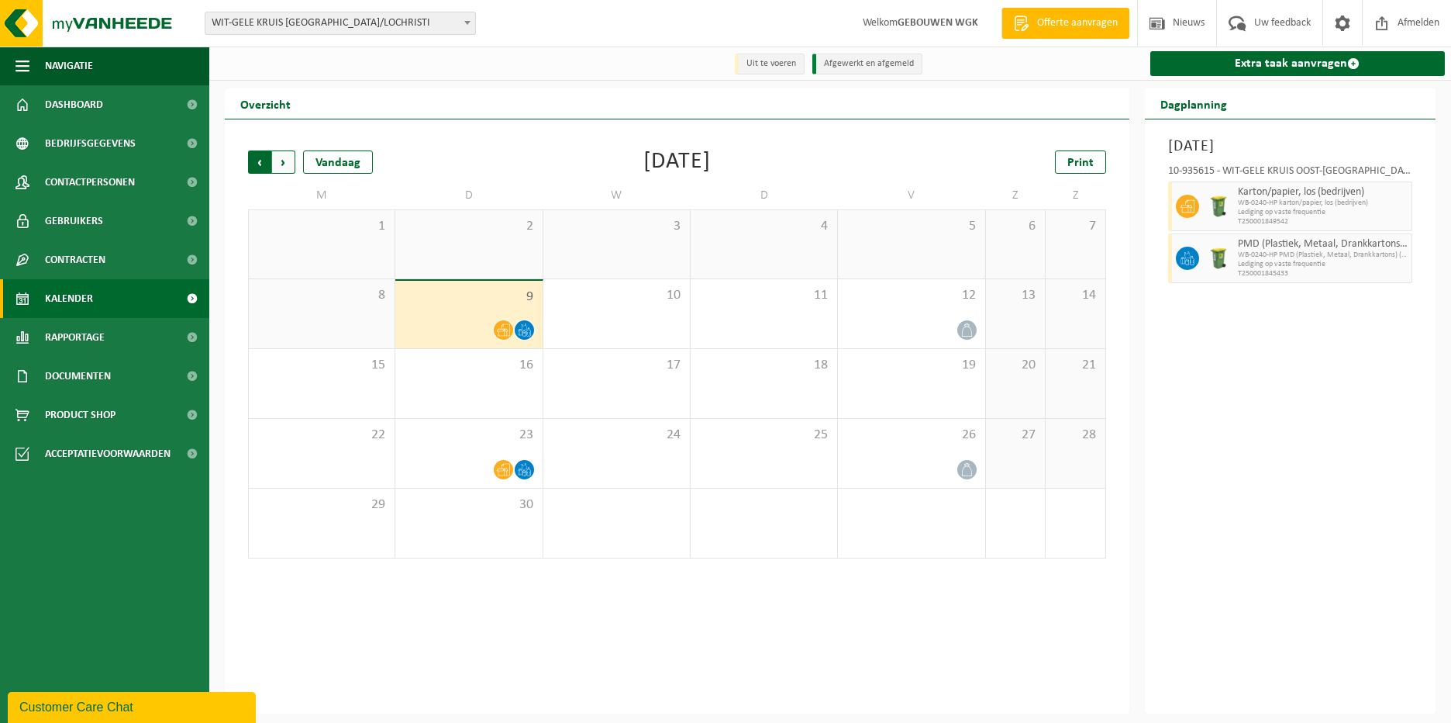
click at [273, 161] on span "Volgende" at bounding box center [283, 161] width 23 height 23
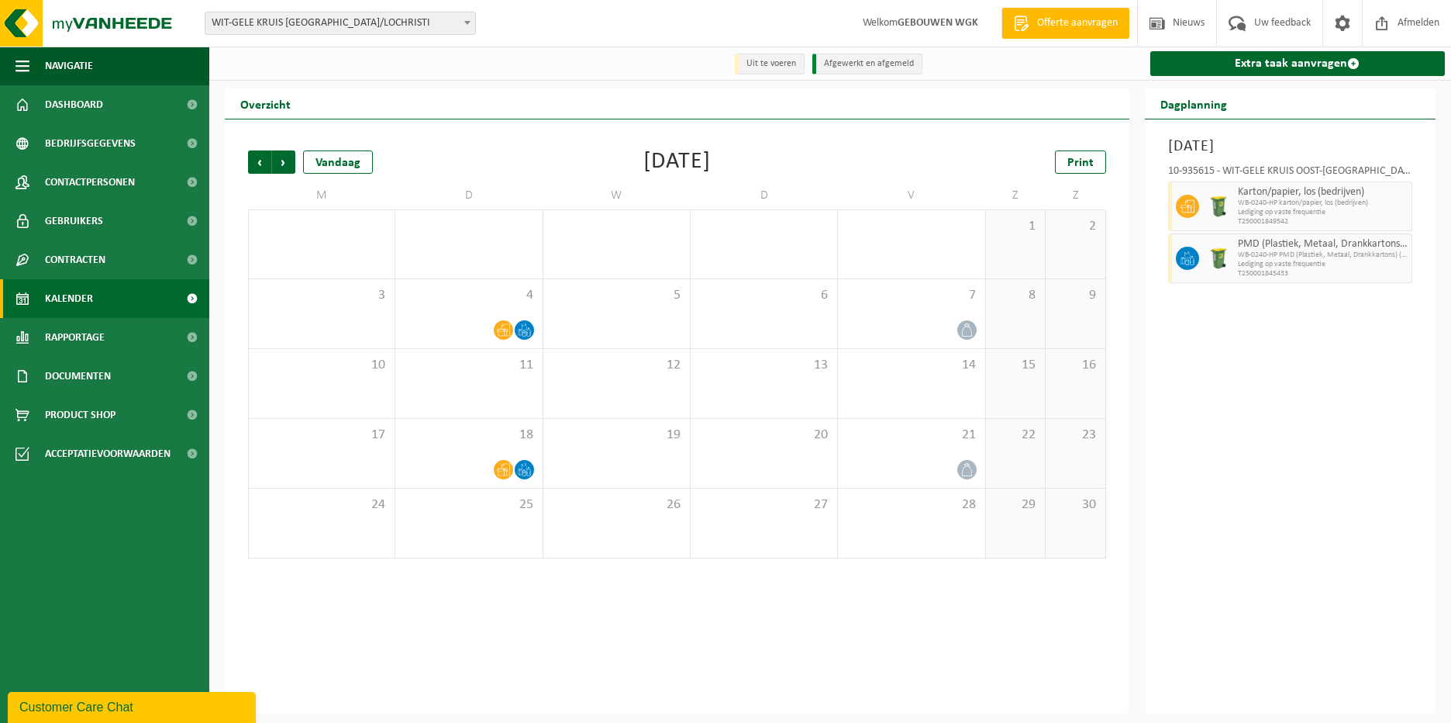
click at [273, 161] on span "Volgende" at bounding box center [283, 161] width 23 height 23
click at [255, 164] on span "Vorige" at bounding box center [259, 161] width 23 height 23
click at [288, 164] on span "Volgende" at bounding box center [283, 161] width 23 height 23
click at [240, 167] on div "Vorige Volgende Vandaag [DATE] Print M D W D V Z Z 29 30 31 1 2 3 4 5 6 7 8 9 1…" at bounding box center [677, 416] width 905 height 594
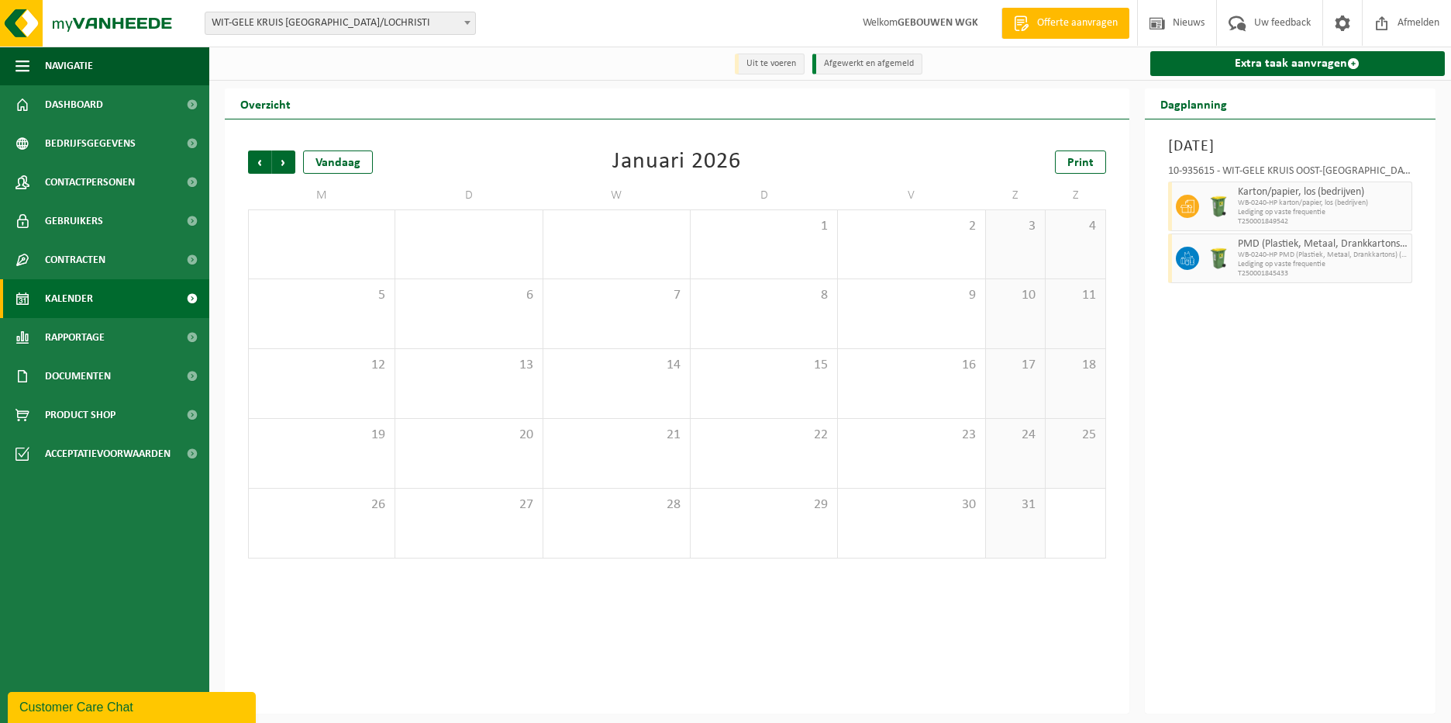
click at [243, 167] on div "Vorige Volgende Vandaag [DATE] Print M D W D V Z Z 29 30 31 1 2 3 4 5 6 7 8 9 1…" at bounding box center [677, 354] width 874 height 439
click at [247, 167] on div "Vorige Volgende Vandaag [DATE] Print M D W D V Z Z 29 30 31 1 2 3 4 5 6 7 8 9 1…" at bounding box center [677, 354] width 874 height 439
click at [253, 166] on span "Vorige" at bounding box center [259, 161] width 23 height 23
